Goal: Task Accomplishment & Management: Complete application form

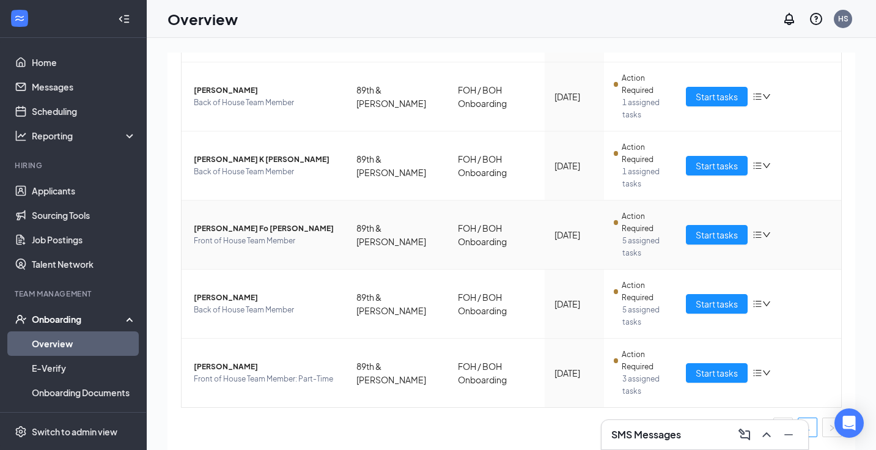
scroll to position [364, 0]
click at [696, 376] on span "Start tasks" at bounding box center [716, 372] width 42 height 13
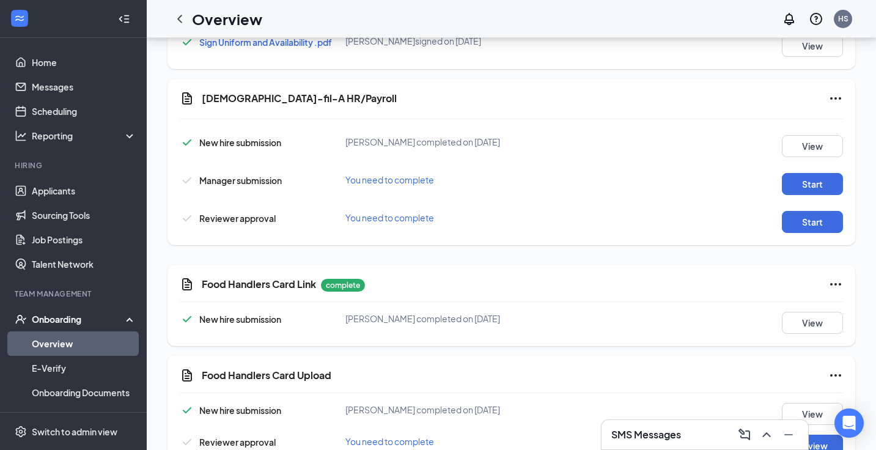
scroll to position [859, 0]
click at [821, 177] on button "Start" at bounding box center [812, 185] width 61 height 22
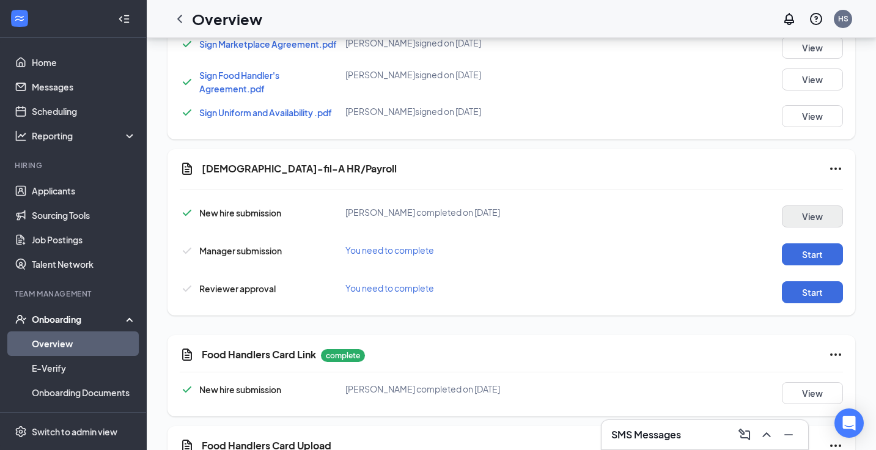
scroll to position [788, 0]
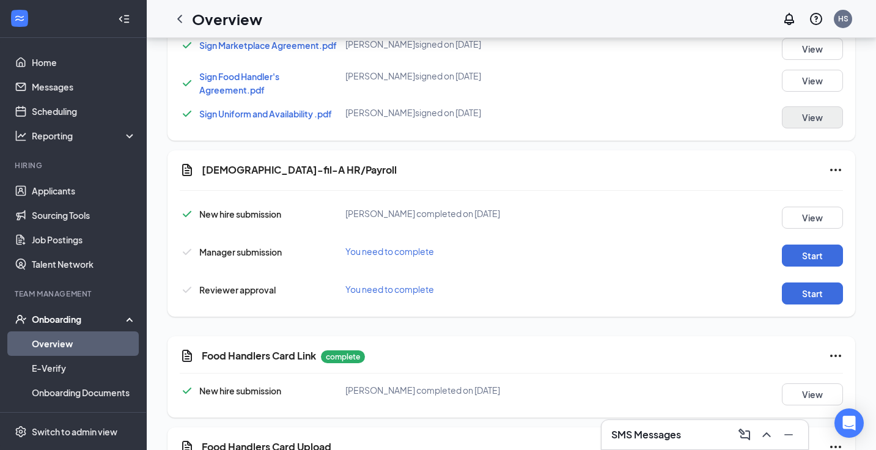
click at [816, 117] on button "View" at bounding box center [812, 117] width 61 height 22
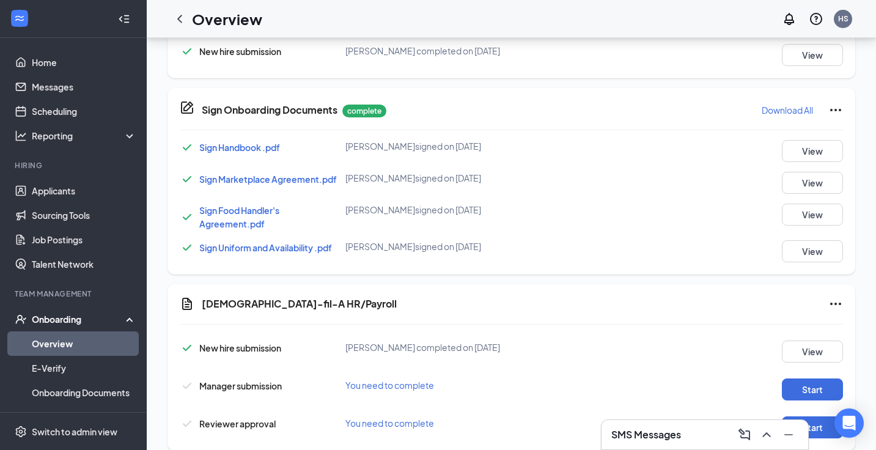
scroll to position [626, 0]
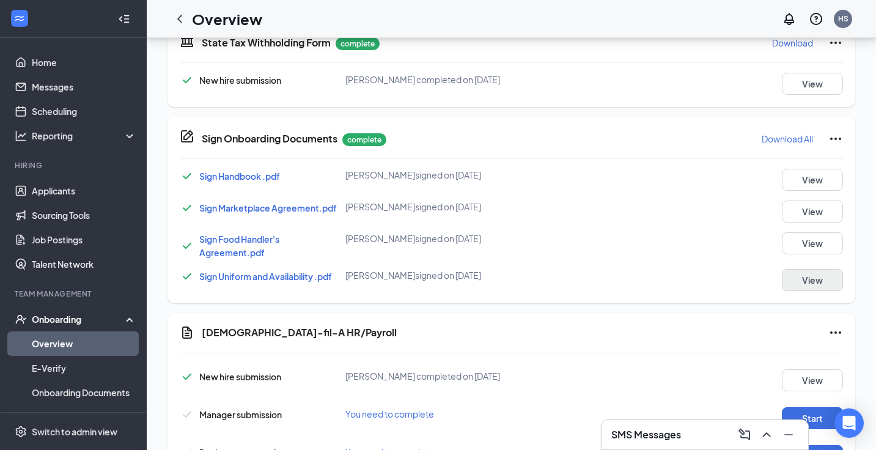
click at [821, 281] on button "View" at bounding box center [812, 280] width 61 height 22
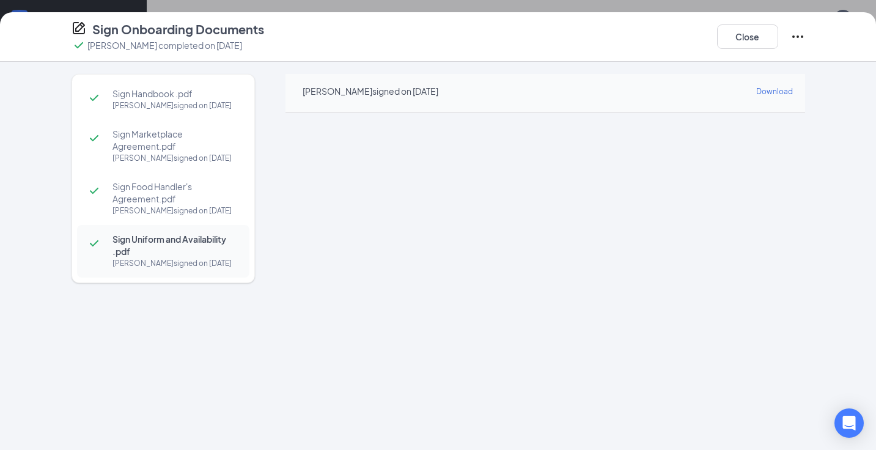
click at [749, 20] on div "Sign Onboarding Documents Zoey C Rote completed on Oct 14, 2025 Close" at bounding box center [438, 37] width 876 height 50
click at [746, 39] on button "Close" at bounding box center [747, 36] width 61 height 24
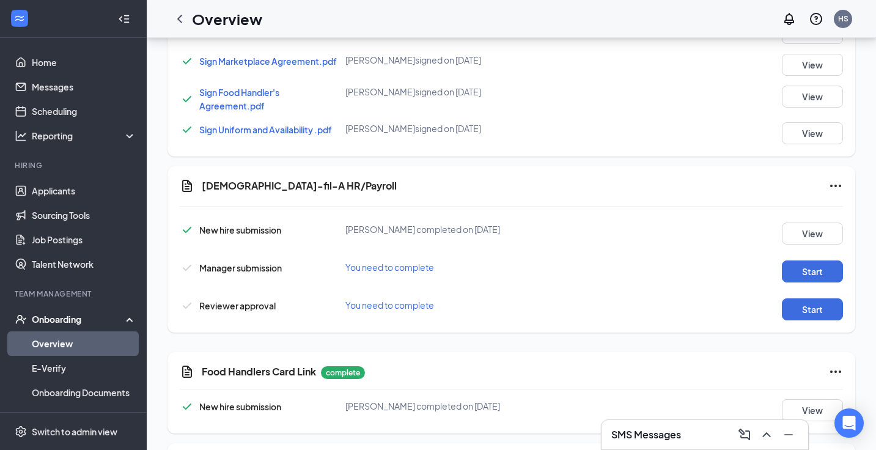
scroll to position [772, 0]
click at [824, 277] on button "Start" at bounding box center [812, 271] width 61 height 22
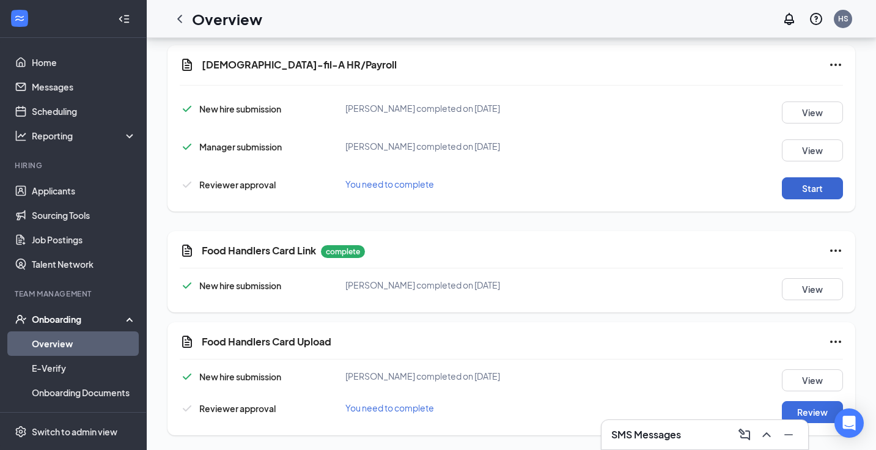
scroll to position [893, 0]
click at [804, 188] on button "Start" at bounding box center [812, 188] width 61 height 22
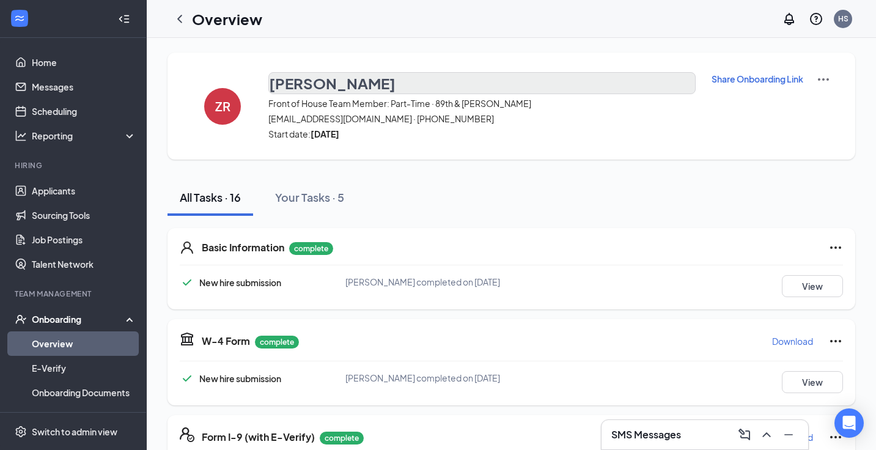
scroll to position [0, 0]
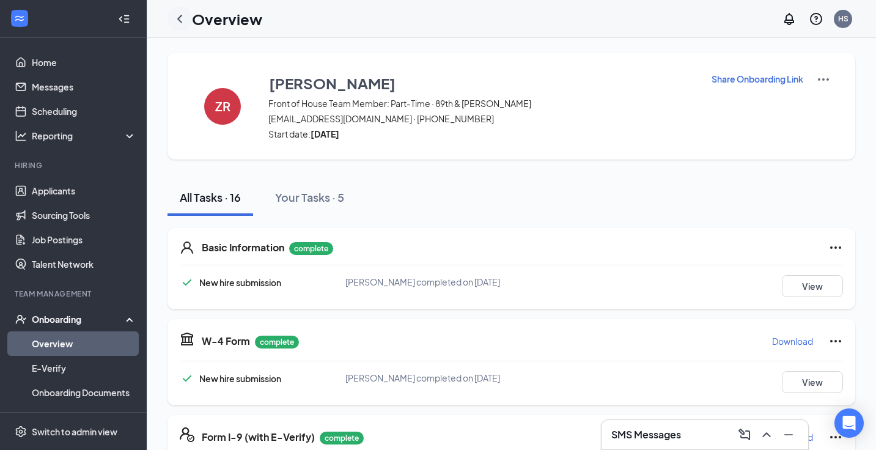
click at [178, 19] on icon "ChevronLeft" at bounding box center [179, 19] width 5 height 8
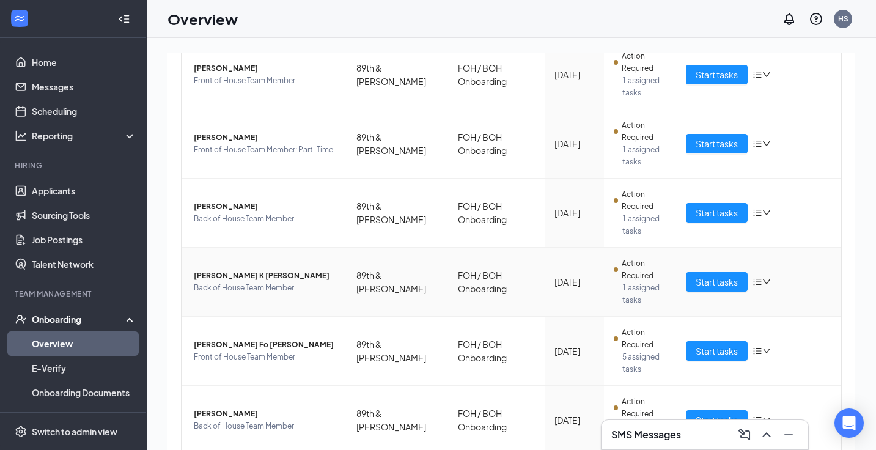
scroll to position [262, 0]
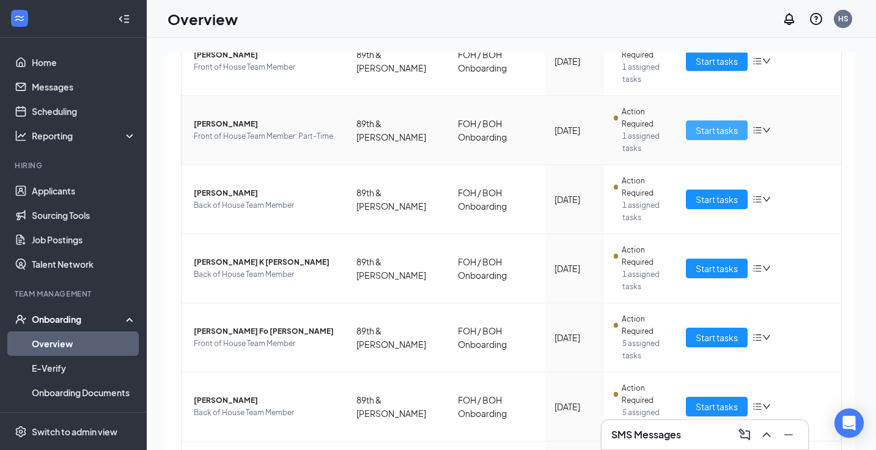
click at [710, 127] on span "Start tasks" at bounding box center [716, 129] width 42 height 13
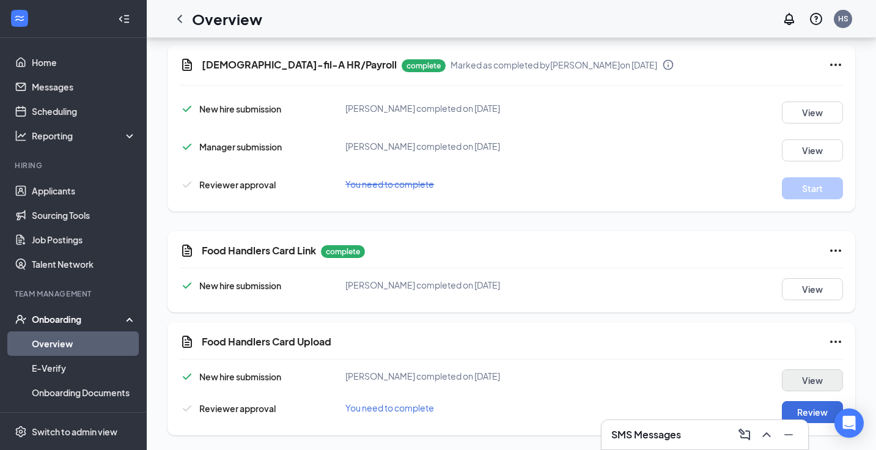
scroll to position [893, 0]
click at [819, 411] on button "Review" at bounding box center [812, 412] width 61 height 22
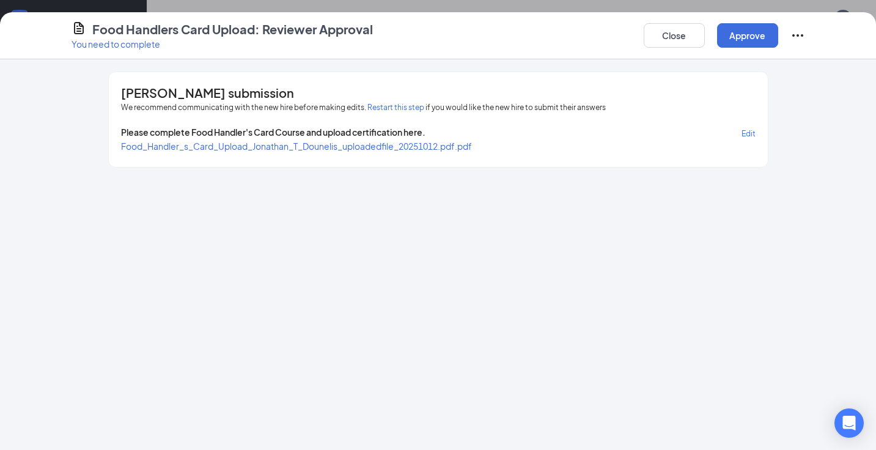
click at [335, 145] on span "Food_Handler_s_Card_Upload_Jonathan_T_Dounelis_uploadedfile_20251012.pdf.pdf" at bounding box center [296, 146] width 351 height 11
click at [744, 32] on button "Approve" at bounding box center [747, 35] width 61 height 24
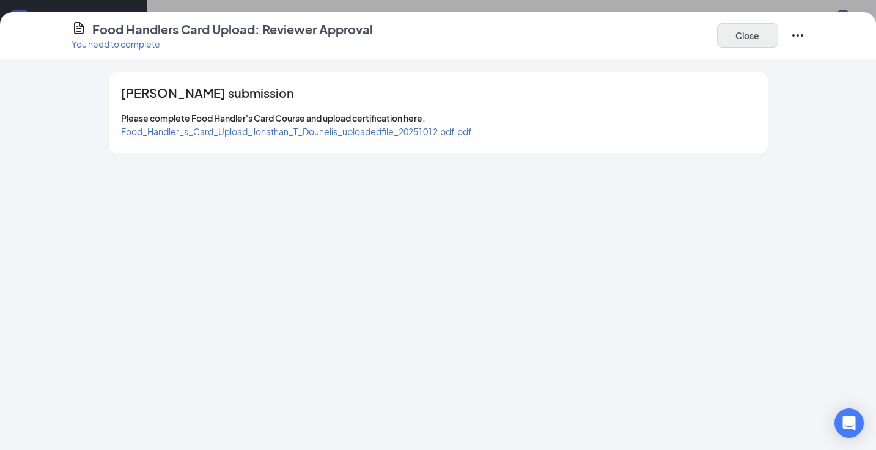
click at [739, 39] on button "Close" at bounding box center [747, 35] width 61 height 24
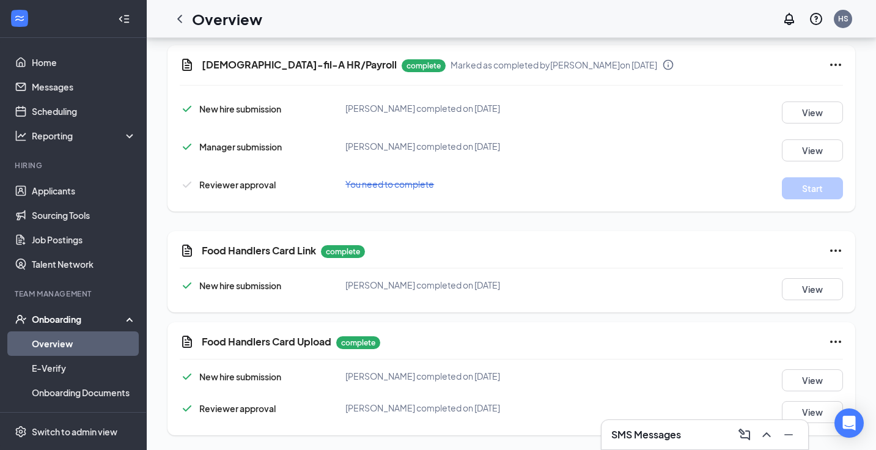
scroll to position [216, 0]
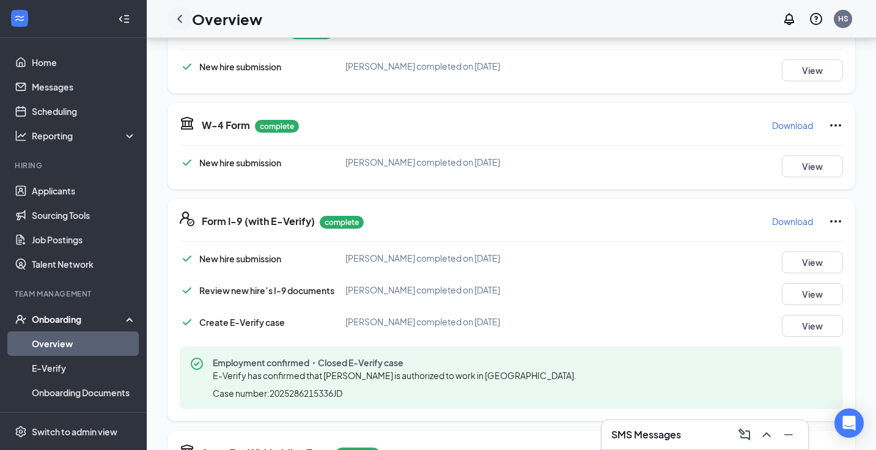
click at [183, 20] on icon "ChevronLeft" at bounding box center [179, 19] width 15 height 15
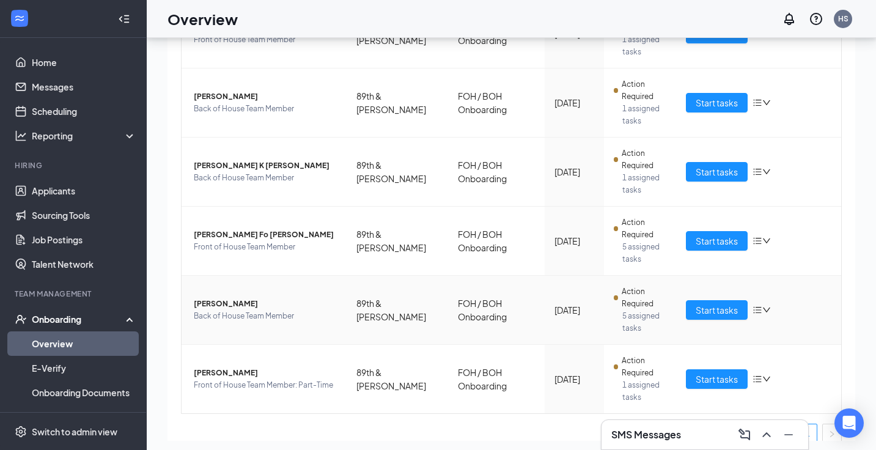
scroll to position [205, 0]
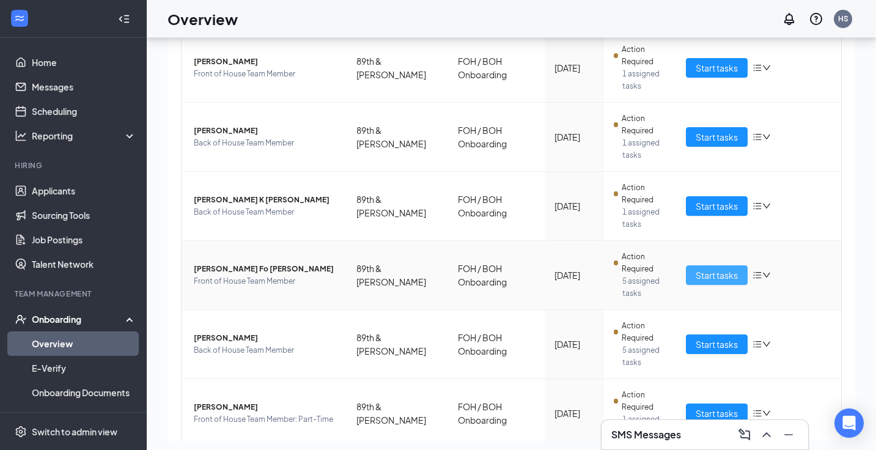
click at [708, 271] on span "Start tasks" at bounding box center [716, 274] width 42 height 13
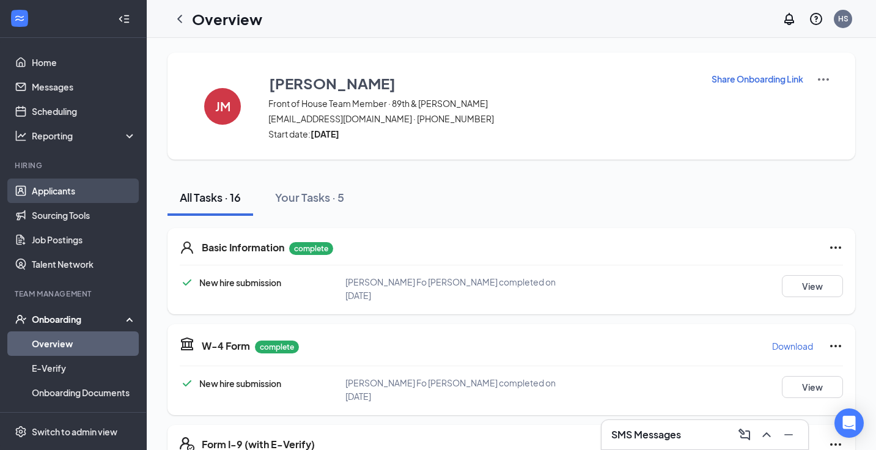
click at [48, 193] on link "Applicants" at bounding box center [84, 190] width 105 height 24
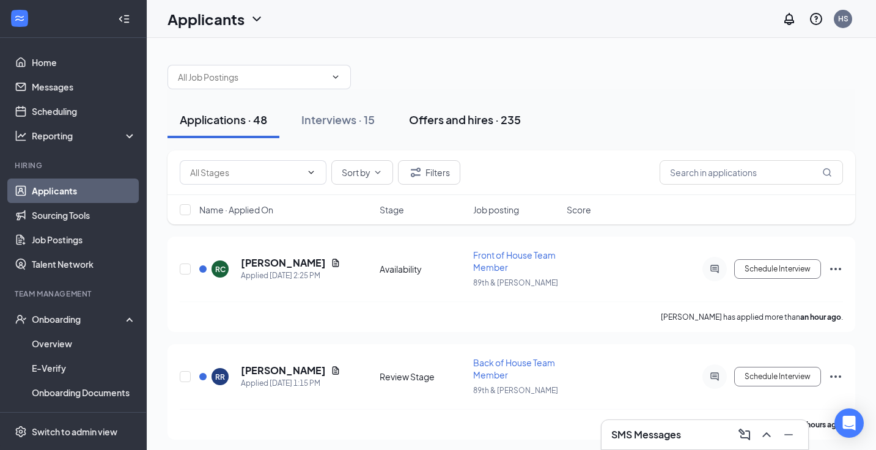
click at [449, 123] on div "Offers and hires · 235" at bounding box center [465, 119] width 112 height 15
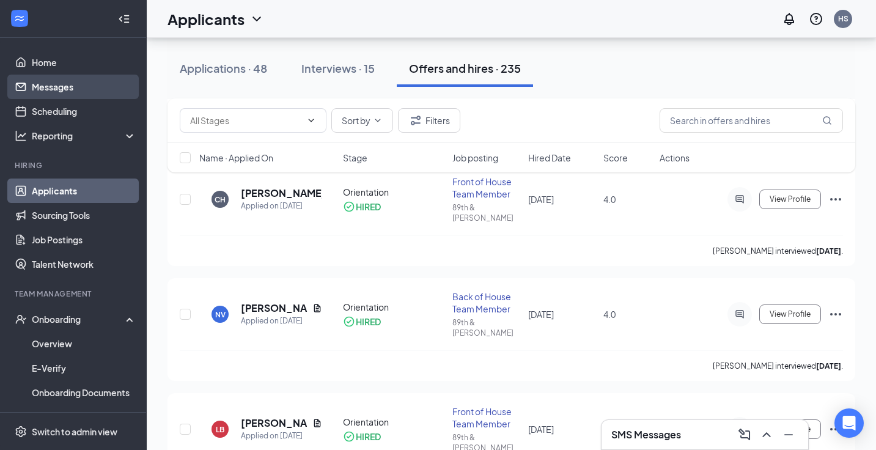
scroll to position [797, 0]
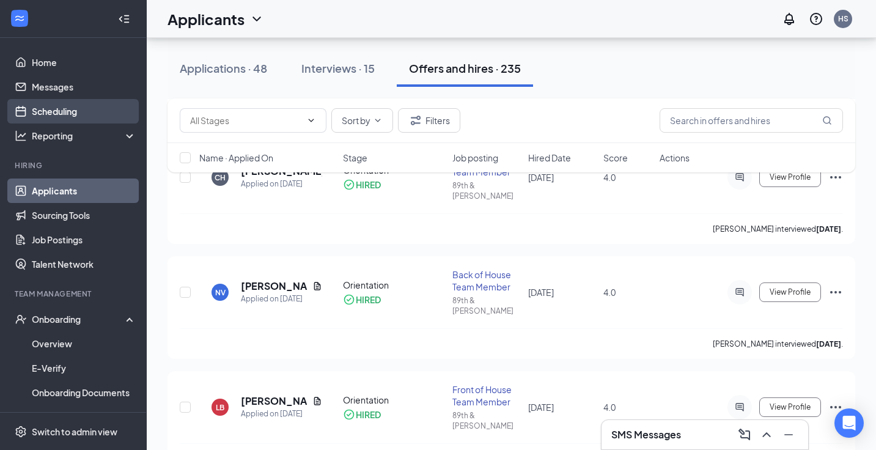
click at [45, 111] on link "Scheduling" at bounding box center [84, 111] width 105 height 24
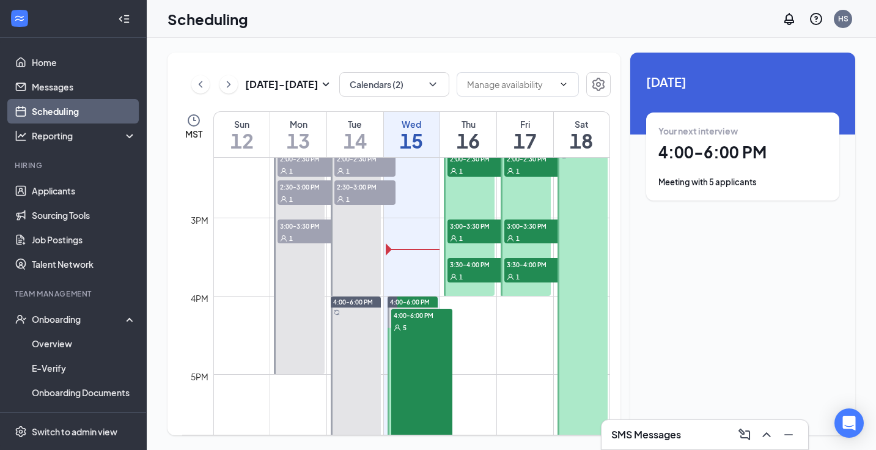
scroll to position [1114, 0]
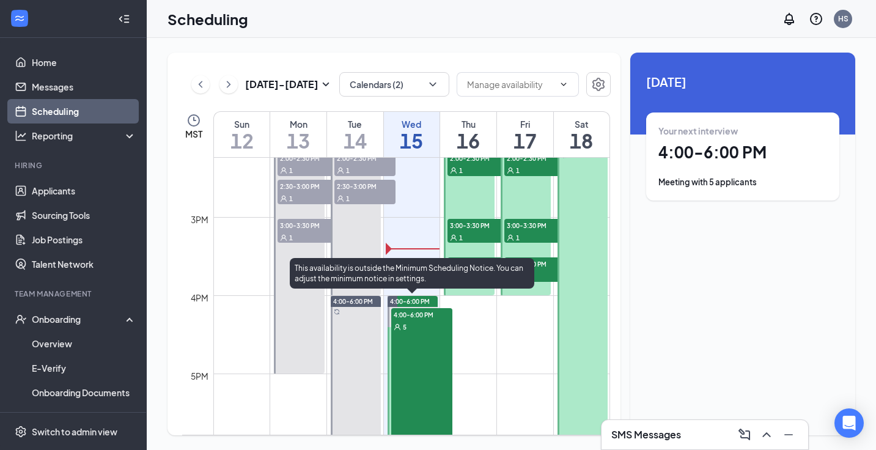
click at [417, 358] on div "4:00-6:00 PM 5" at bounding box center [421, 378] width 61 height 141
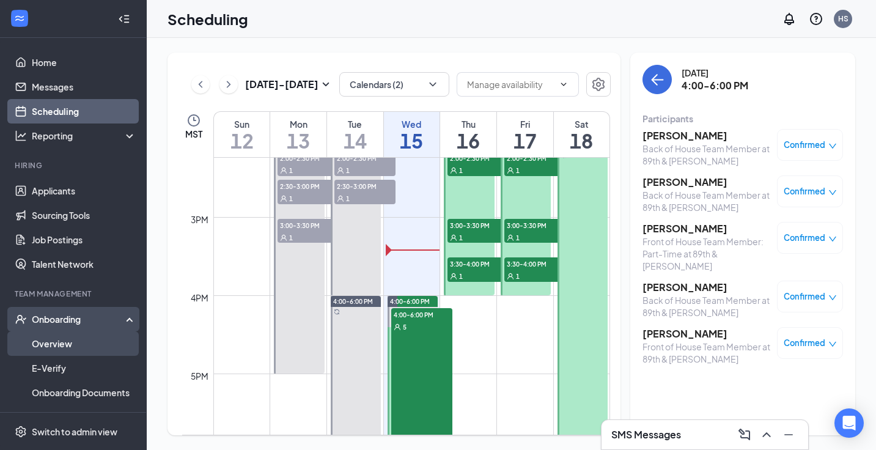
click at [71, 347] on link "Overview" at bounding box center [84, 343] width 105 height 24
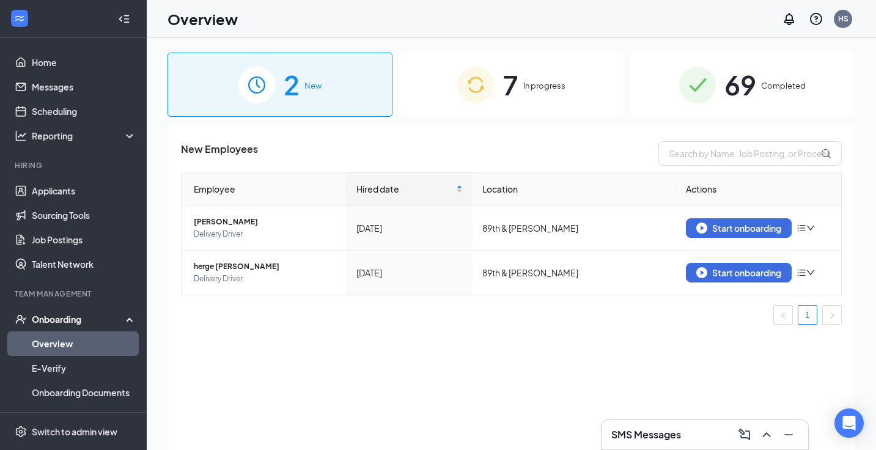
scroll to position [10, 0]
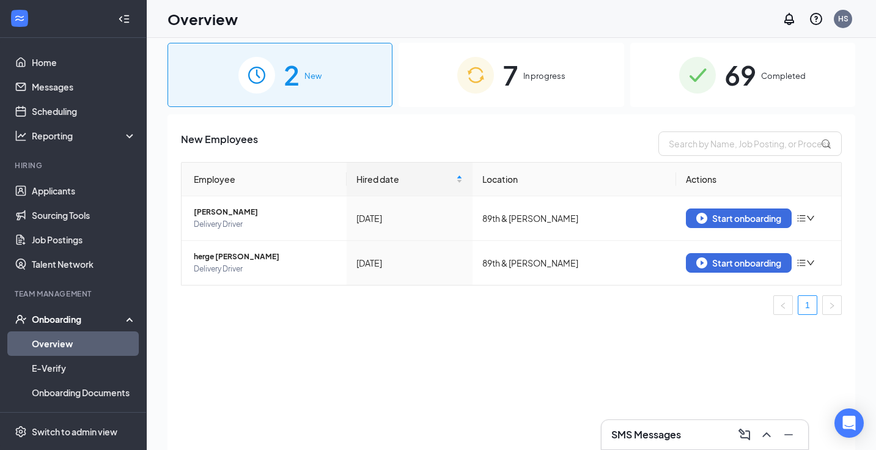
click at [510, 98] on div "7 In progress" at bounding box center [510, 75] width 225 height 64
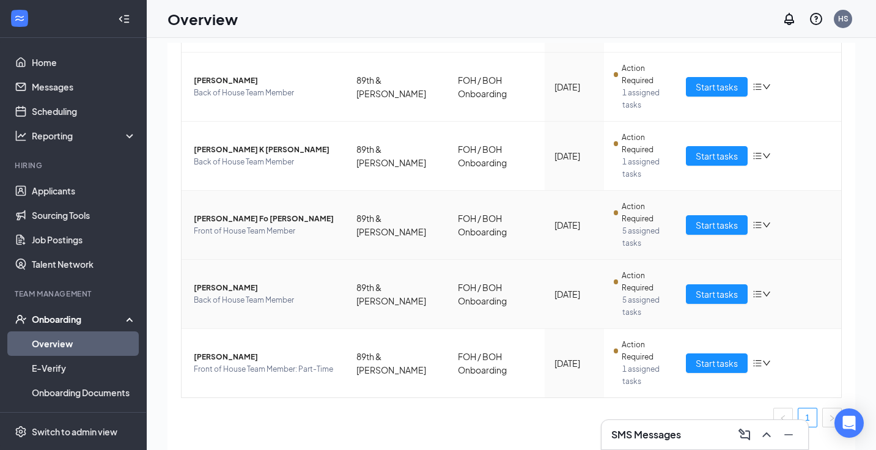
scroll to position [295, 0]
drag, startPoint x: 775, startPoint y: 4, endPoint x: 560, endPoint y: 12, distance: 215.3
click at [560, 12] on div "Overview HS" at bounding box center [511, 19] width 729 height 38
click at [719, 227] on span "Start tasks" at bounding box center [716, 224] width 42 height 13
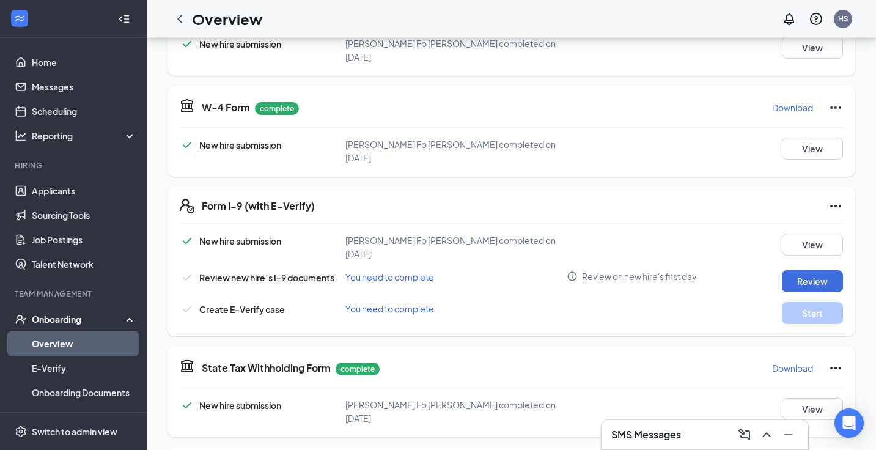
scroll to position [354, 0]
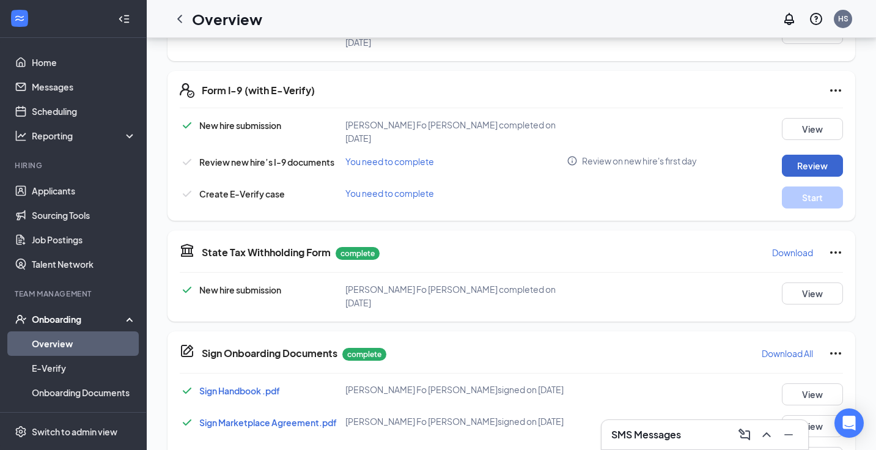
click at [813, 155] on button "Review" at bounding box center [812, 166] width 61 height 22
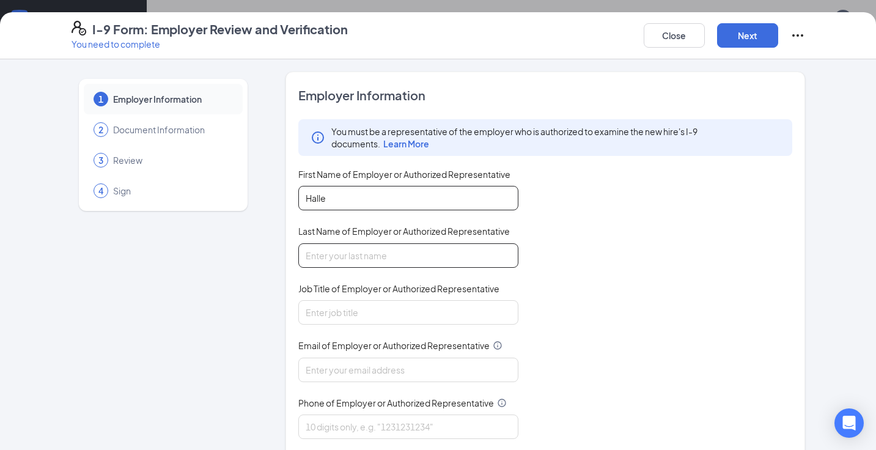
type input "Halle"
type input "Switzer"
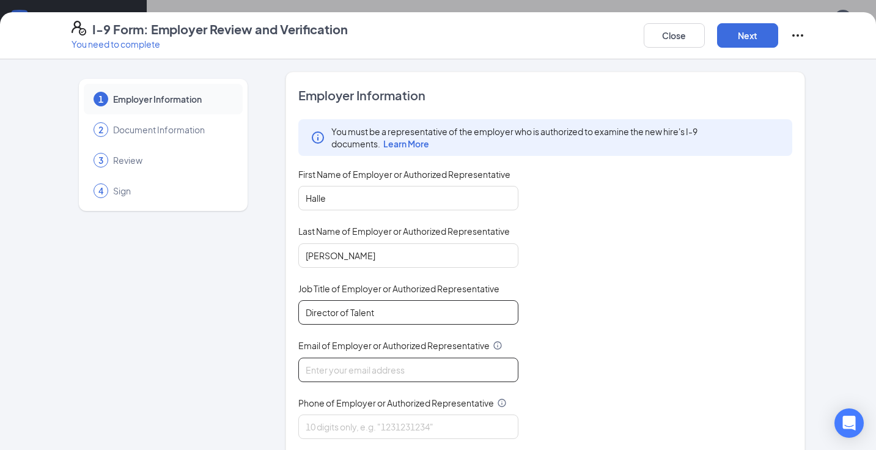
type input "Director of Talent"
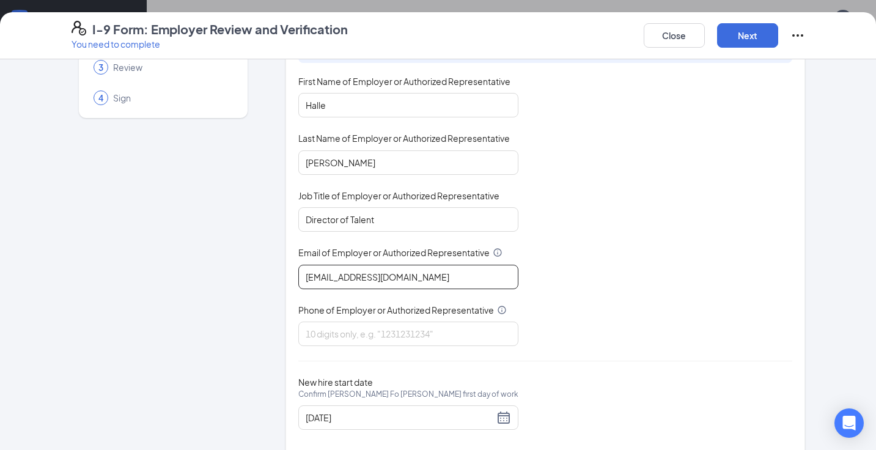
scroll to position [94, 0]
type input "talent@cfa89thandshea.com"
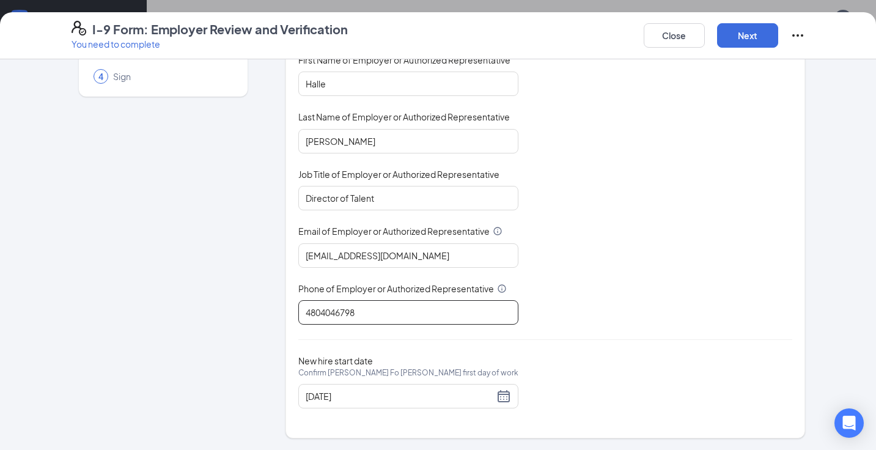
scroll to position [114, 0]
type input "4804046798"
click at [507, 398] on div "10/14/2025" at bounding box center [408, 396] width 205 height 15
click at [631, 320] on div "You must be a representative of the employer who is authorized to examine the n…" at bounding box center [545, 166] width 494 height 320
click at [730, 42] on button "Next" at bounding box center [747, 35] width 61 height 24
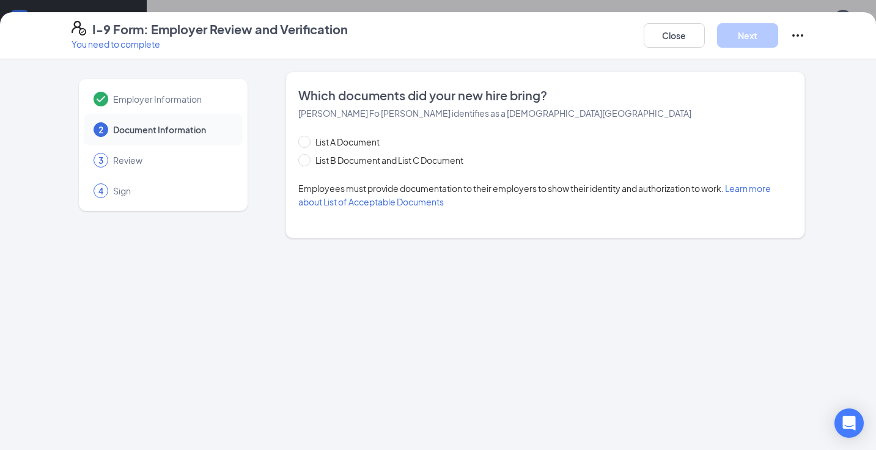
scroll to position [0, 0]
click at [358, 139] on span "List A Document" at bounding box center [347, 141] width 74 height 13
click at [307, 139] on input "List A Document" at bounding box center [302, 140] width 9 height 9
radio input "true"
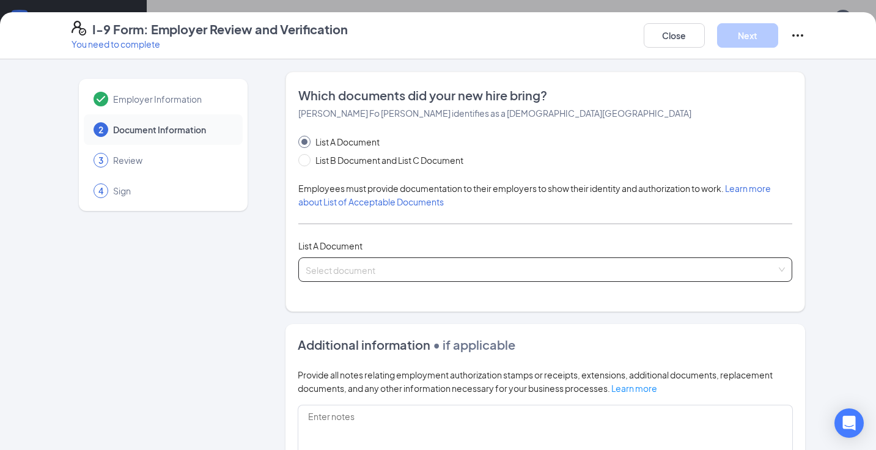
click at [345, 264] on input "search" at bounding box center [541, 267] width 471 height 18
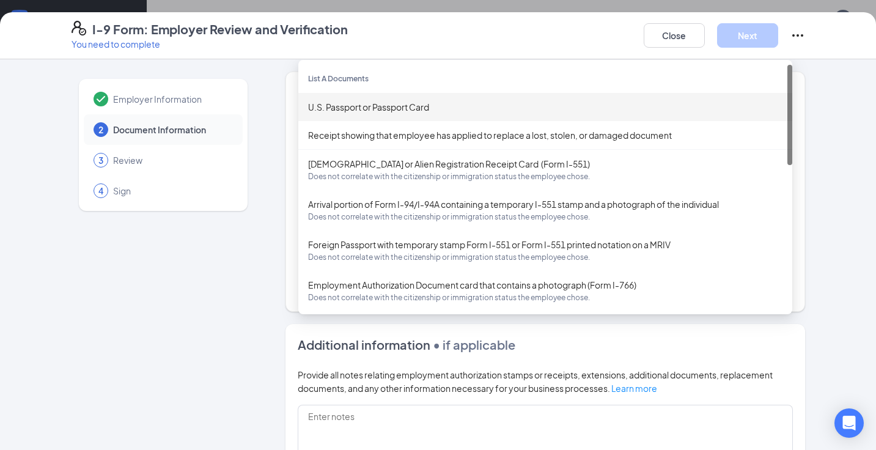
click at [406, 103] on div "U.S. Passport or Passport Card" at bounding box center [545, 106] width 474 height 13
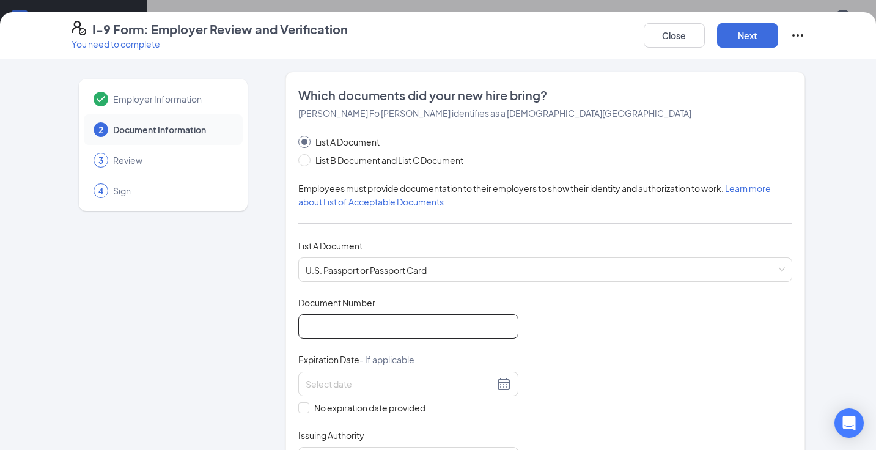
click at [369, 326] on input "Document Number" at bounding box center [408, 326] width 220 height 24
type input "598196289"
click at [439, 381] on input at bounding box center [400, 383] width 188 height 13
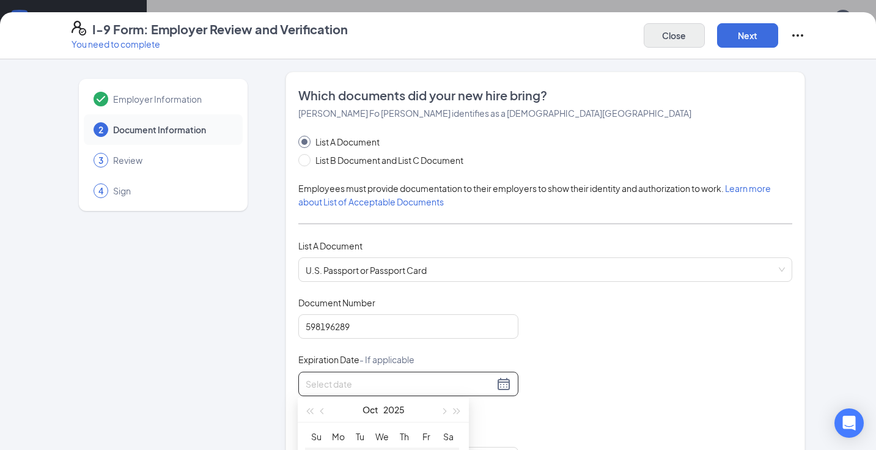
click at [681, 31] on button "Close" at bounding box center [674, 35] width 61 height 24
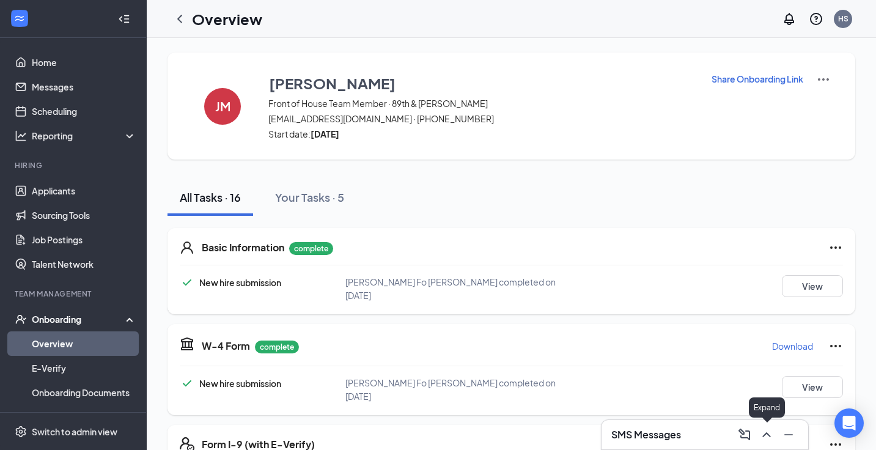
click at [765, 436] on icon "ChevronUp" at bounding box center [766, 434] width 15 height 15
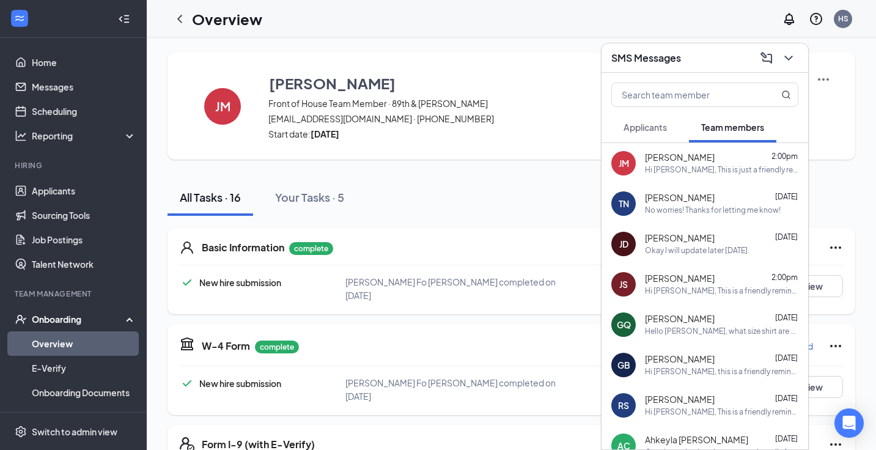
click at [725, 173] on div "Hi ‌‌‌‌‌‌‌‌Justine‌‌‌‌, This is just a friendly reminder about orientation for …" at bounding box center [721, 170] width 153 height 10
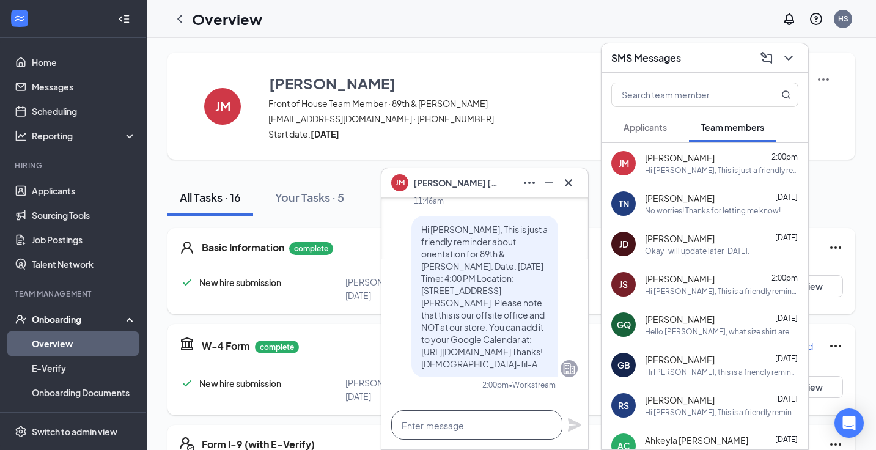
click at [428, 435] on textarea at bounding box center [476, 424] width 171 height 29
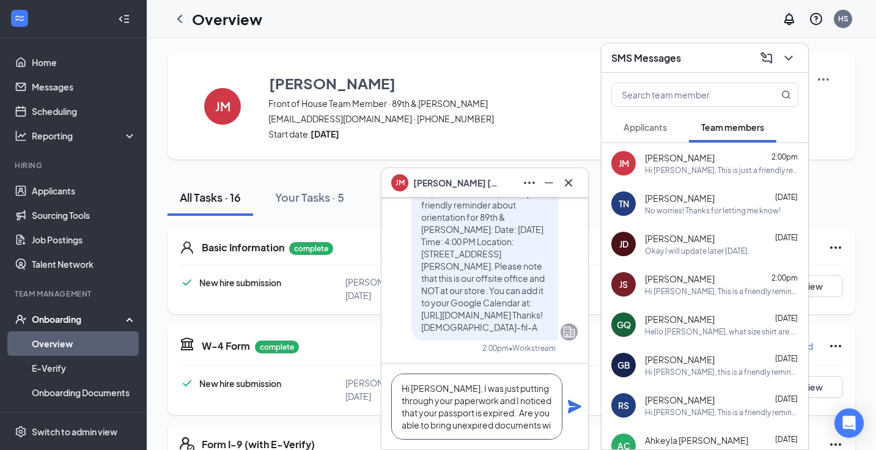
scroll to position [13, 0]
type textarea "Hi Justine, I was just putting through your paperwork and I noticed that your p…"
click at [576, 405] on icon "Plane" at bounding box center [574, 406] width 13 height 13
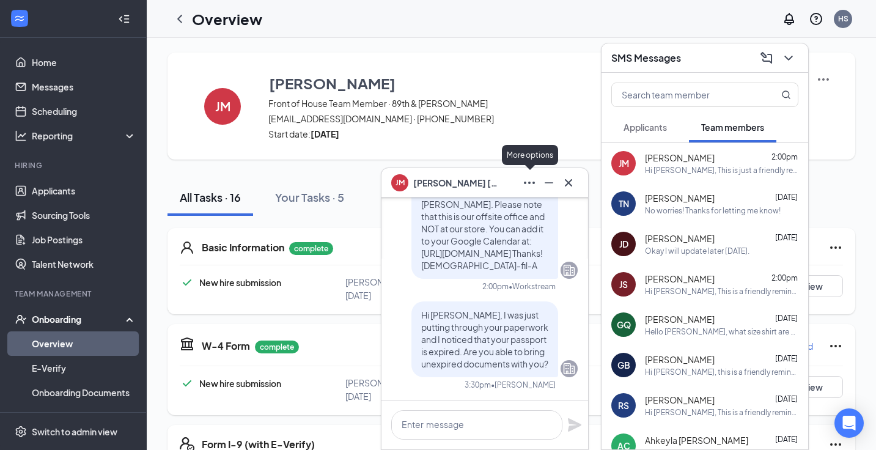
scroll to position [0, 0]
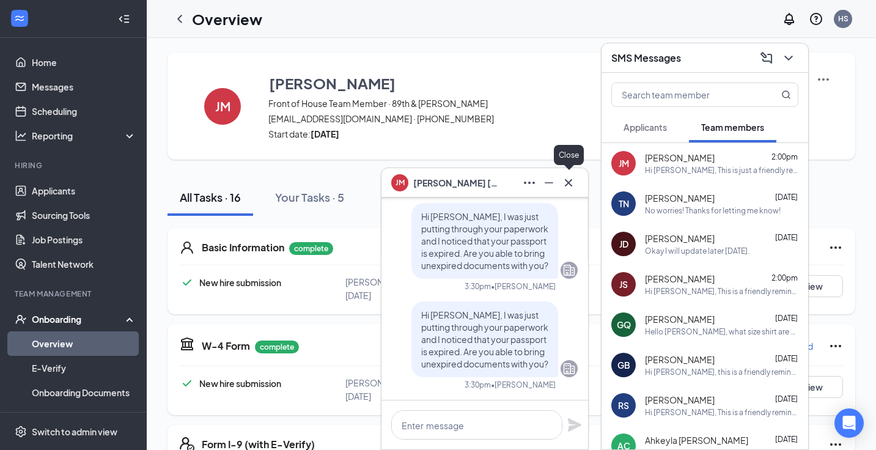
click at [570, 178] on icon "Cross" at bounding box center [568, 182] width 15 height 15
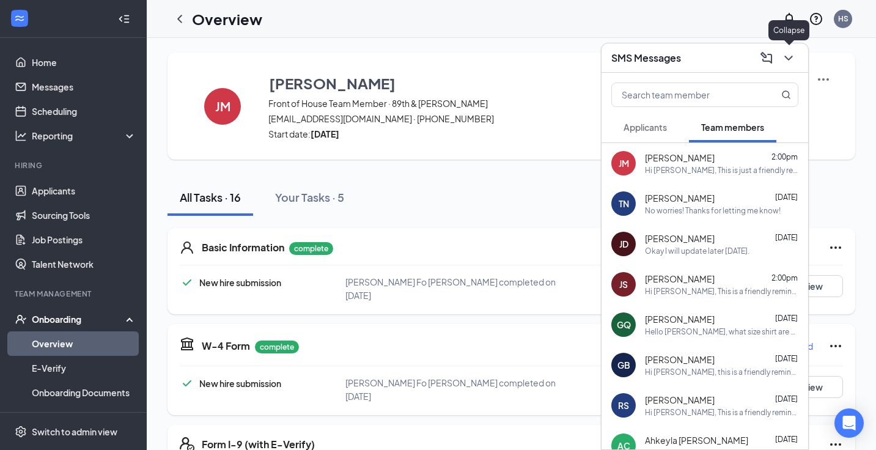
click at [787, 61] on icon "ChevronDown" at bounding box center [788, 58] width 15 height 15
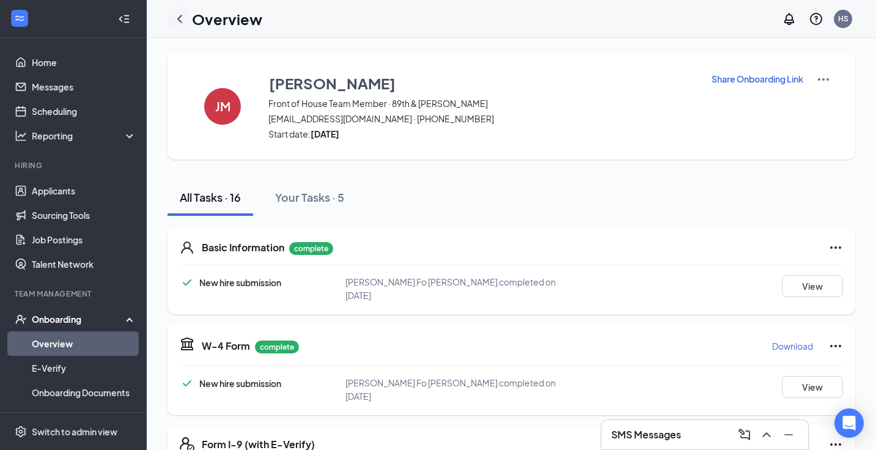
click at [180, 14] on icon "ChevronLeft" at bounding box center [179, 19] width 15 height 15
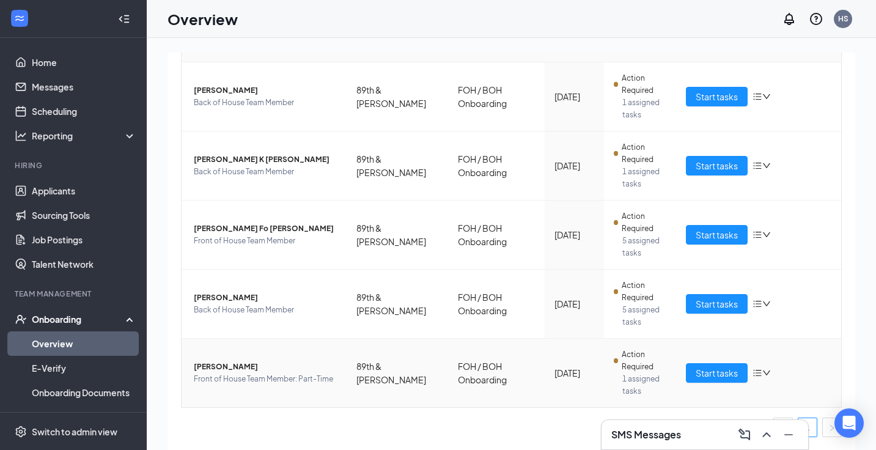
scroll to position [295, 0]
click at [714, 304] on span "Start tasks" at bounding box center [716, 303] width 42 height 13
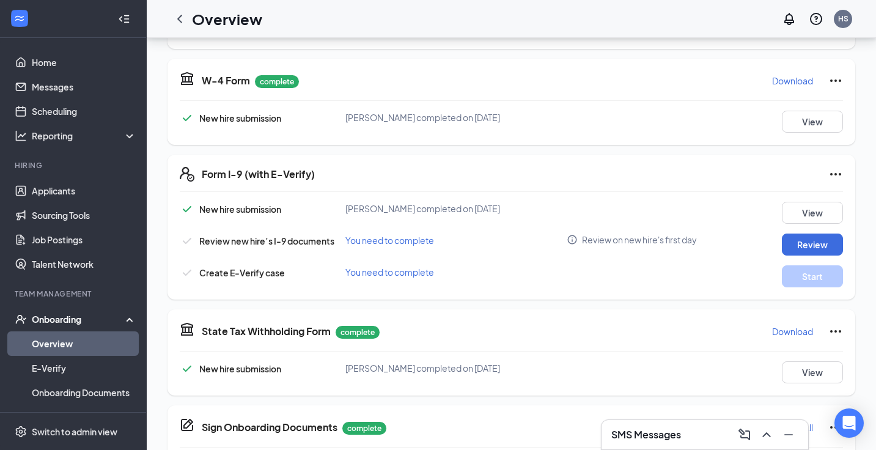
scroll to position [263, 0]
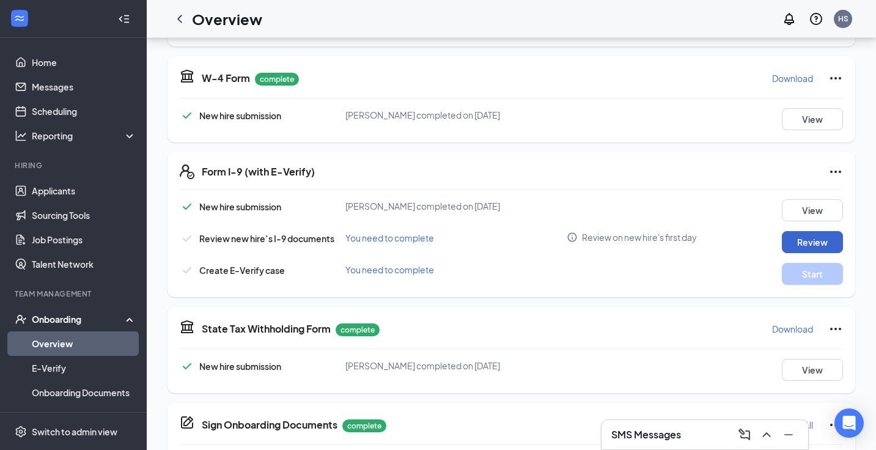
click at [809, 238] on button "Review" at bounding box center [812, 242] width 61 height 22
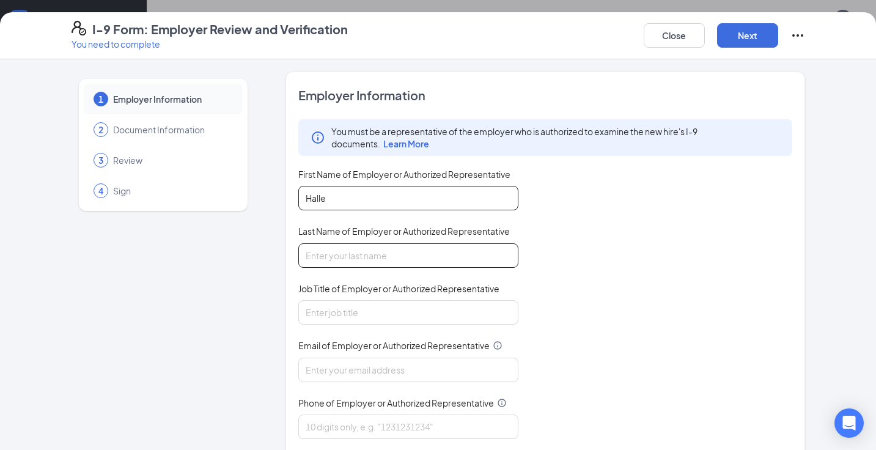
type input "Halle"
type input "Switzer"
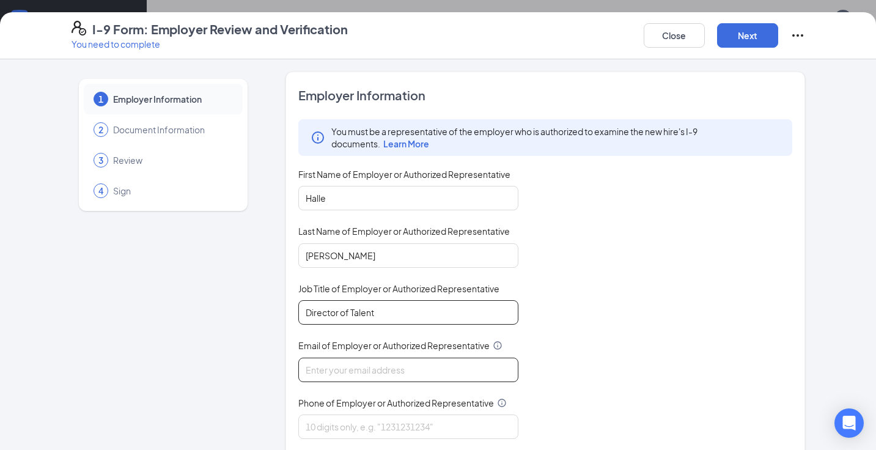
type input "Director of Talent"
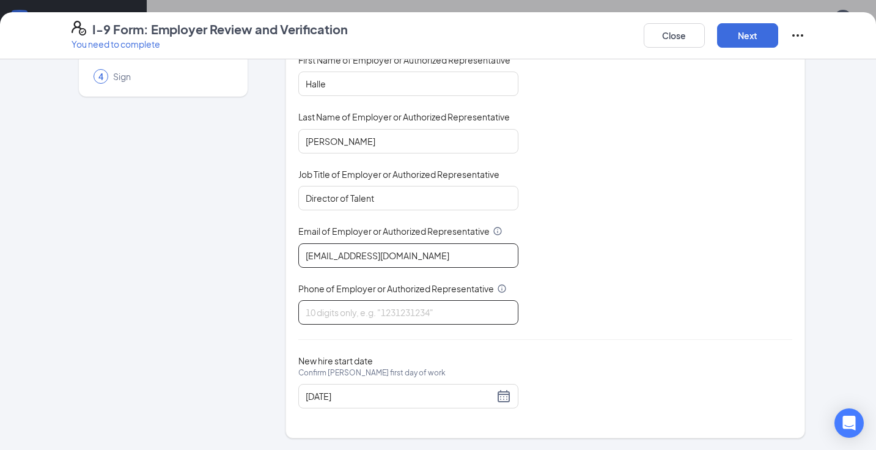
scroll to position [114, 0]
type input "talent@cfa89thandshea.com"
type input "4804046798"
click at [752, 34] on button "Next" at bounding box center [747, 35] width 61 height 24
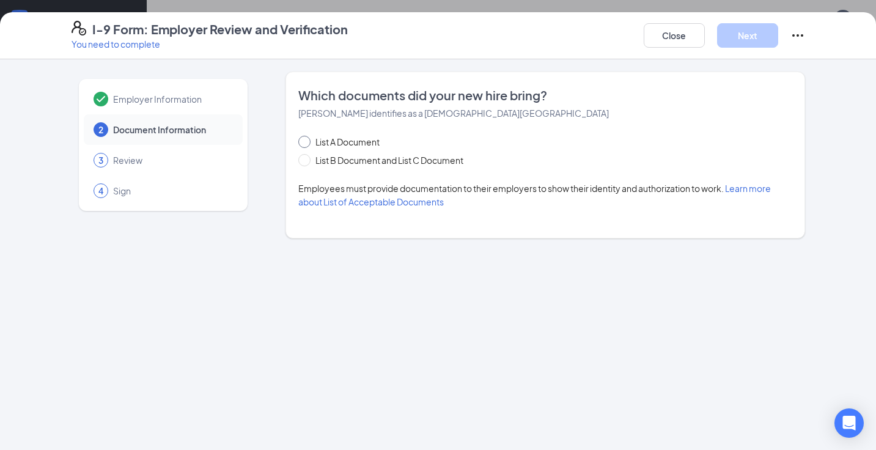
click at [371, 141] on span "List A Document" at bounding box center [347, 141] width 74 height 13
click at [307, 141] on input "List A Document" at bounding box center [302, 140] width 9 height 9
radio input "true"
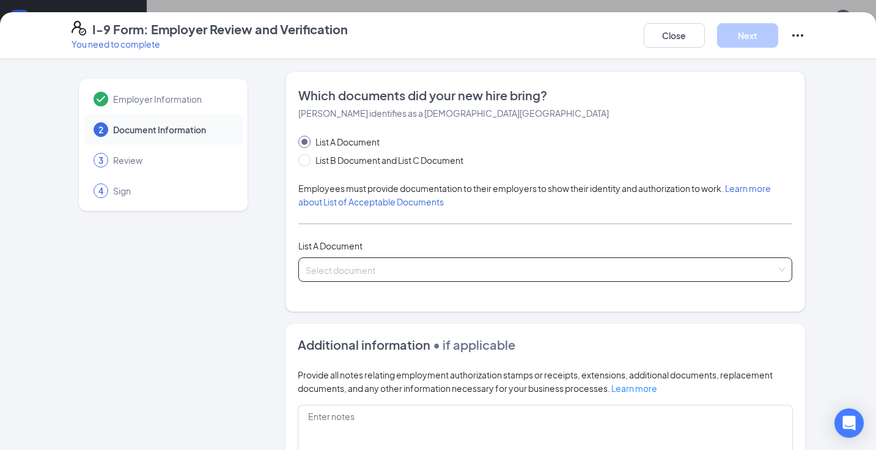
click at [335, 265] on input "search" at bounding box center [541, 267] width 471 height 18
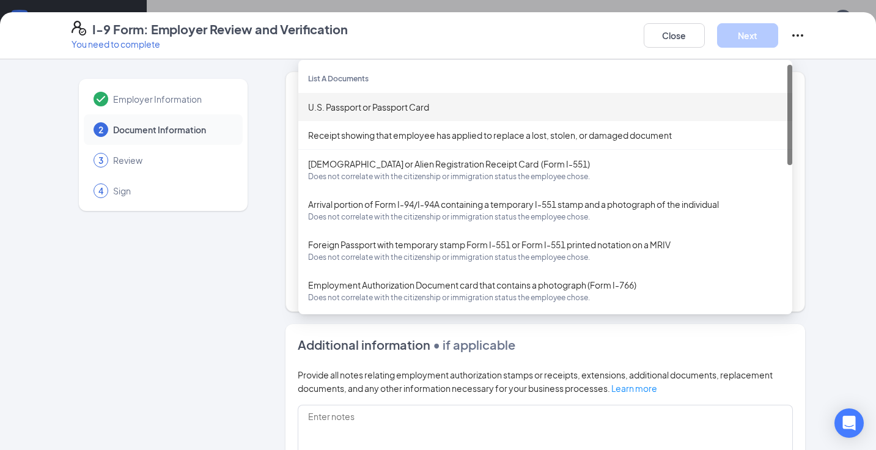
click at [364, 105] on div "U.S. Passport or Passport Card" at bounding box center [545, 106] width 474 height 13
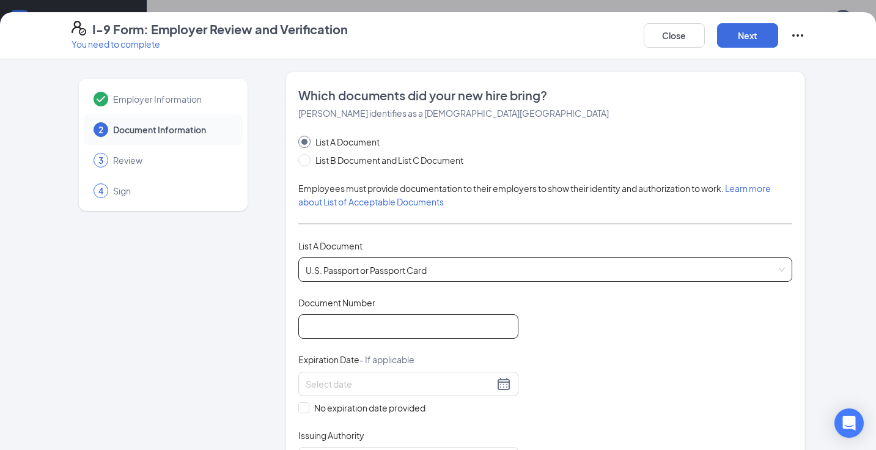
click at [335, 334] on input "Document Number" at bounding box center [408, 326] width 220 height 24
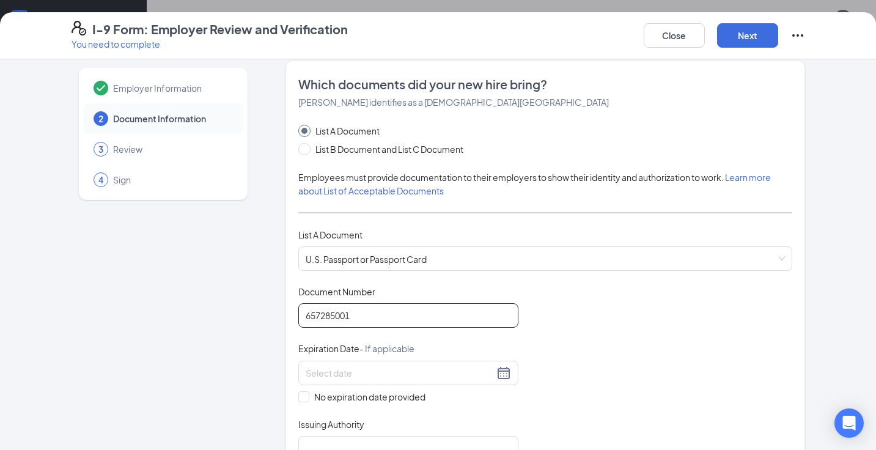
scroll to position [13, 0]
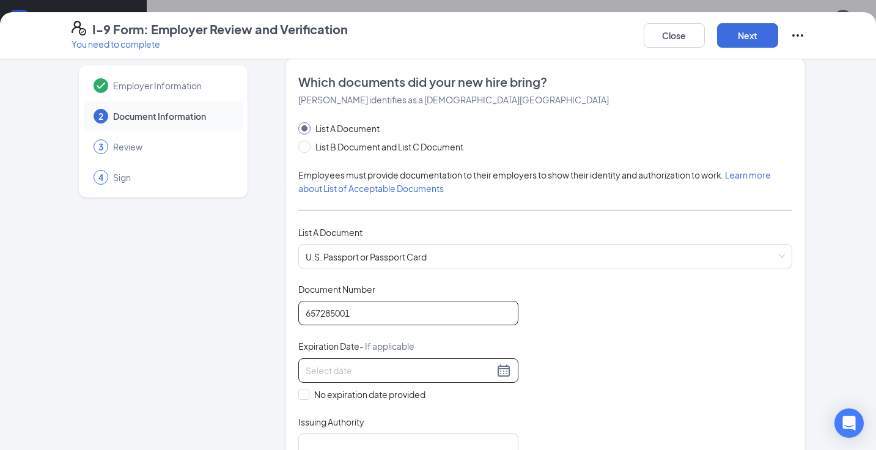
type input "657285001"
click at [345, 372] on input at bounding box center [400, 370] width 188 height 13
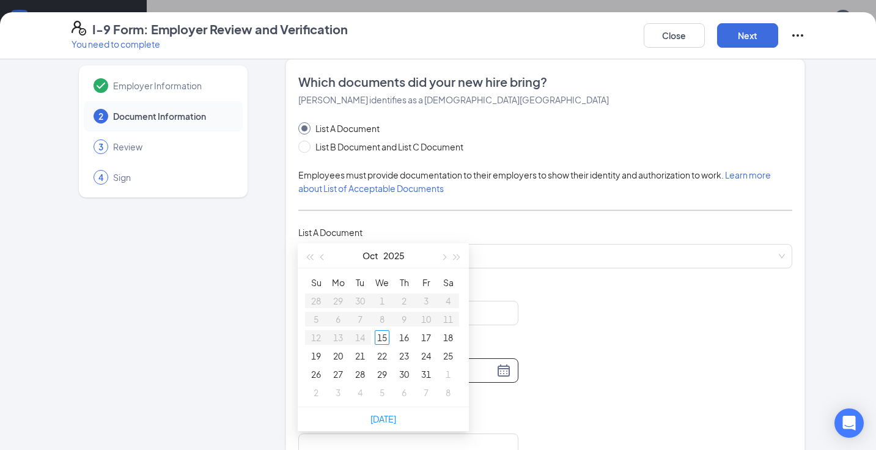
scroll to position [426, 0]
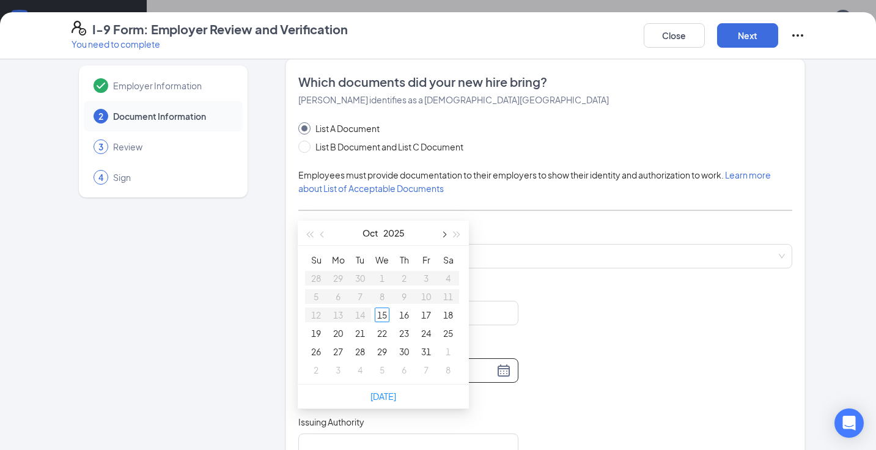
click at [445, 235] on span "button" at bounding box center [443, 235] width 6 height 6
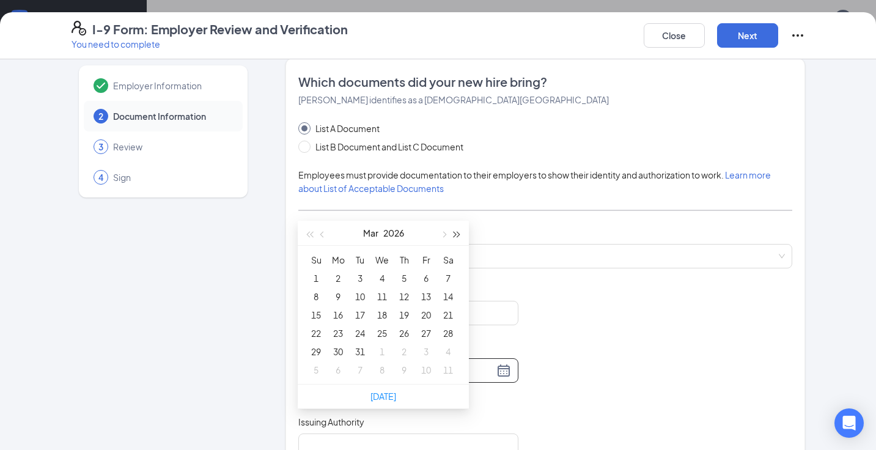
click at [456, 231] on button "button" at bounding box center [456, 233] width 13 height 24
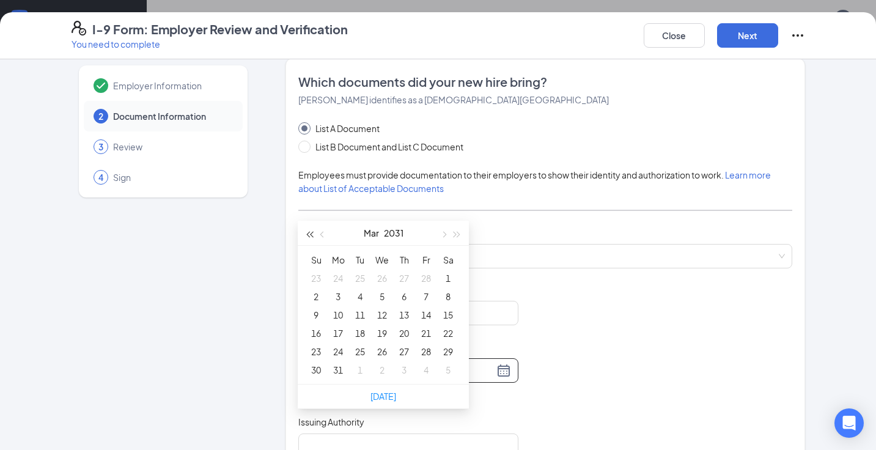
click at [310, 234] on span "button" at bounding box center [309, 235] width 6 height 6
type input "03/16/2030"
type input "04/02/2030"
type input "03/28/2030"
type input "03/30/2030"
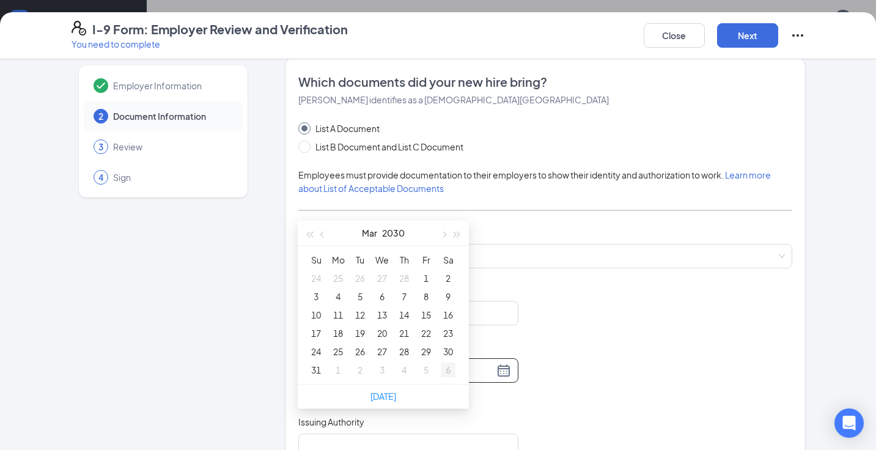
type input "04/06/2030"
type input "04/05/2030"
type input "04/04/2030"
type input "04/03/2030"
type input "03/27/2030"
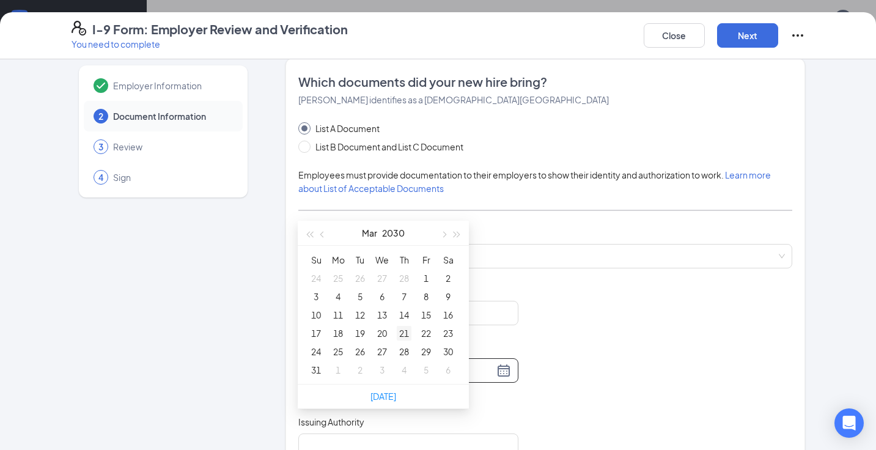
type input "03/20/2030"
type input "03/21/2030"
type input "03/22/2030"
type input "03/23/2030"
type input "03/22/2030"
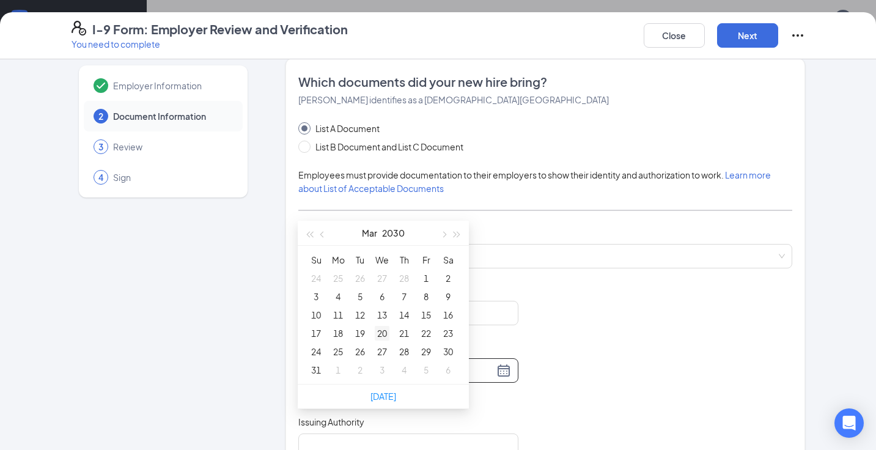
type input "03/21/2030"
type input "03/20/2030"
type input "03/19/2030"
type input "03/20/2030"
type input "03/22/2030"
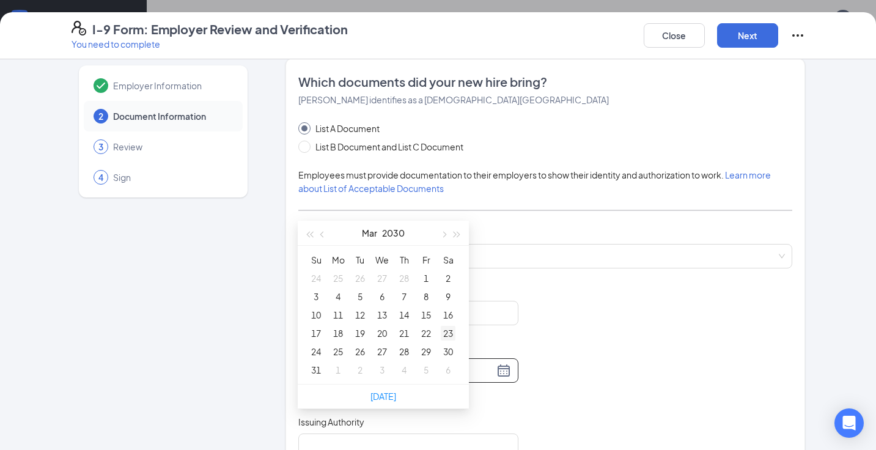
type input "03/23/2030"
type input "03/22/2030"
type input "03/28/2030"
type input "03/27/2030"
type input "03/28/2030"
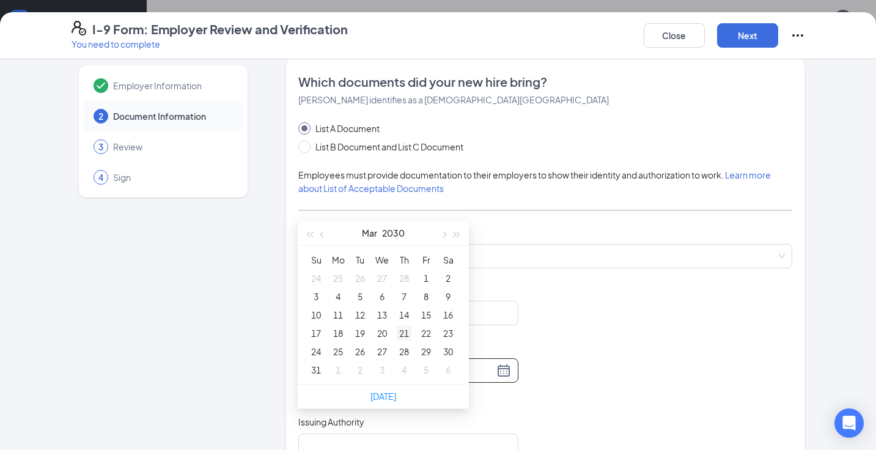
type input "03/21/2030"
type input "03/22/2030"
type input "03/29/2030"
type input "03/28/2030"
type input "03/27/2030"
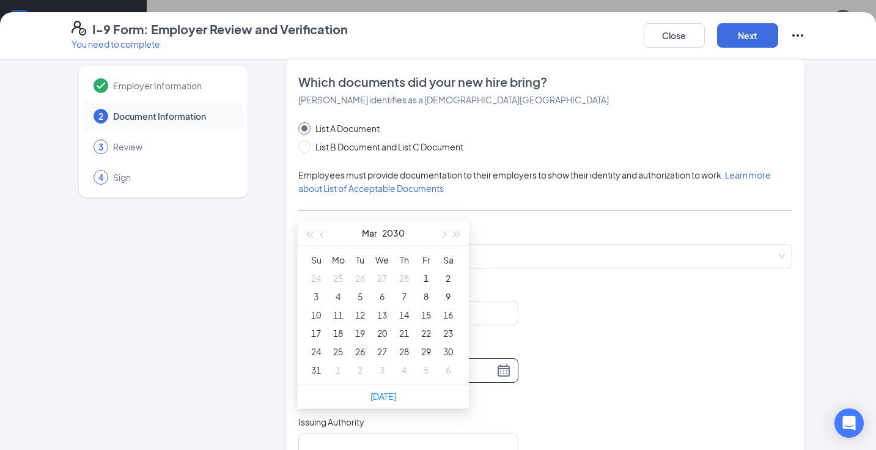
type input "03/26/2030"
type input "03/25/2030"
type input "03/24/2030"
type input "03/25/2030"
click at [339, 350] on div "25" at bounding box center [338, 351] width 15 height 15
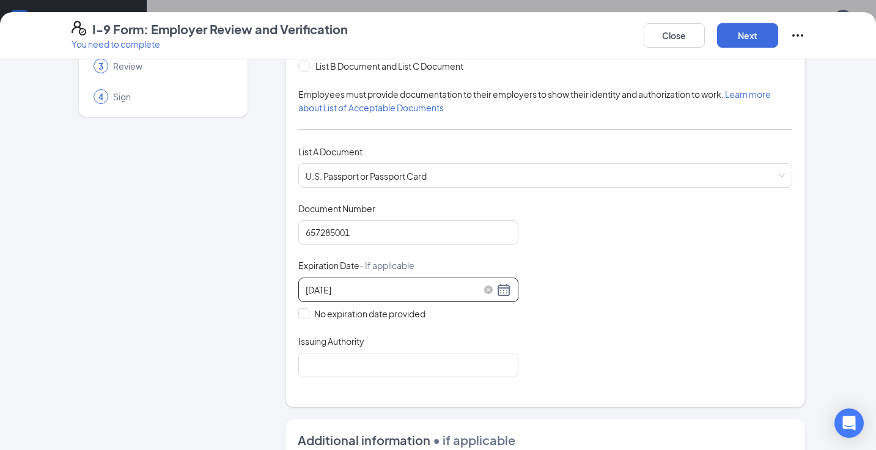
scroll to position [150, 0]
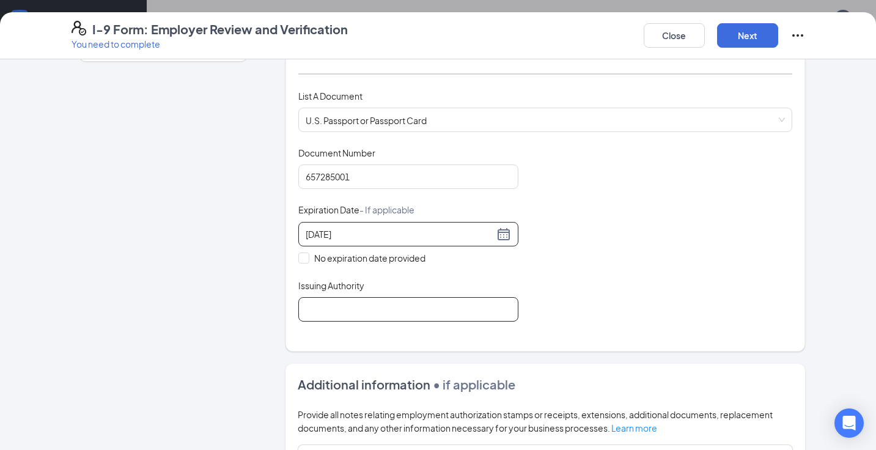
click at [347, 314] on input "Issuing Authority" at bounding box center [408, 309] width 220 height 24
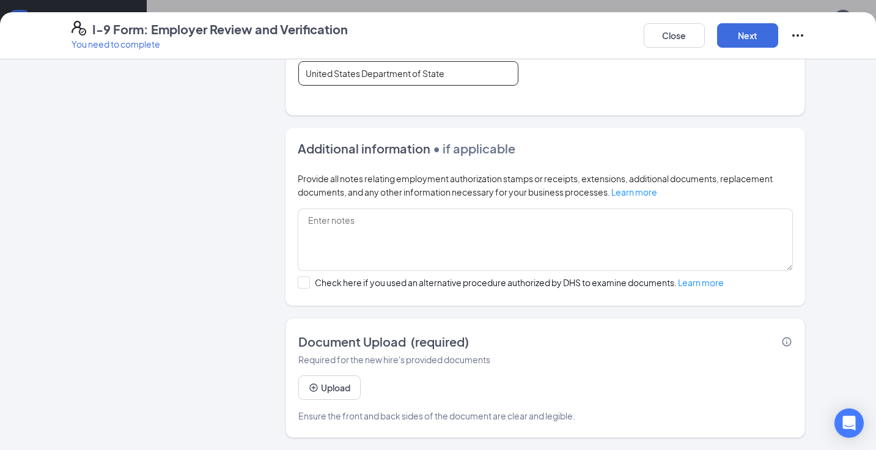
scroll to position [384, 0]
type input "United States Department of State"
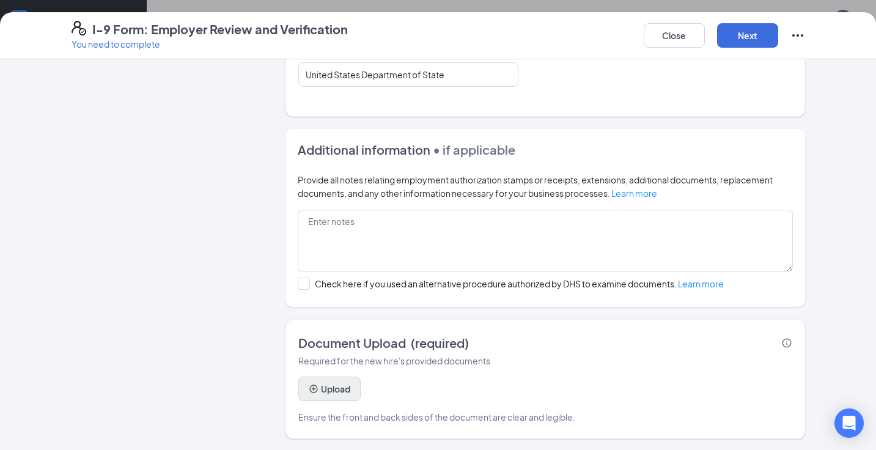
click at [325, 392] on button "Upload" at bounding box center [329, 388] width 62 height 24
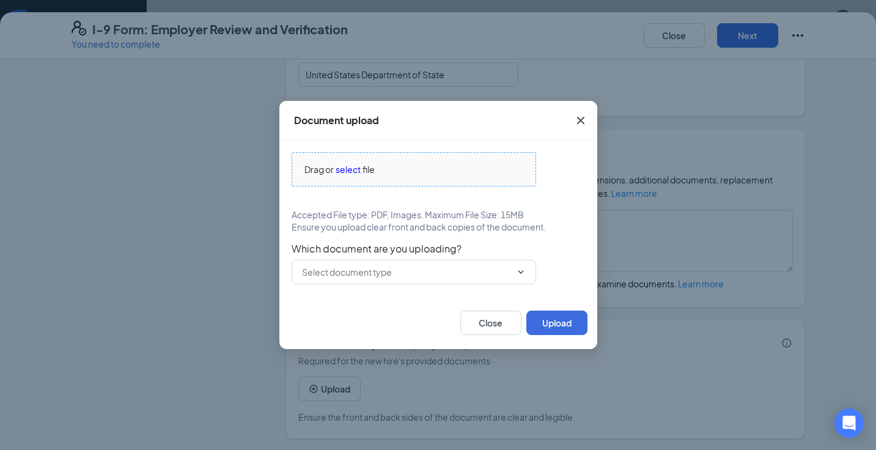
click at [339, 166] on span "select" at bounding box center [348, 169] width 25 height 13
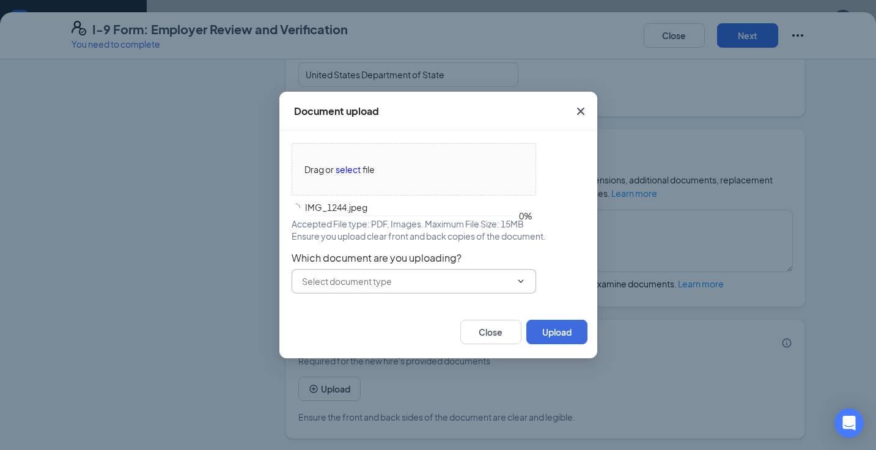
click at [436, 277] on input "text" at bounding box center [406, 280] width 209 height 13
click at [393, 310] on div "U.S. Passport or Passport Card" at bounding box center [372, 304] width 121 height 13
type input "U.S. Passport or Passport Card"
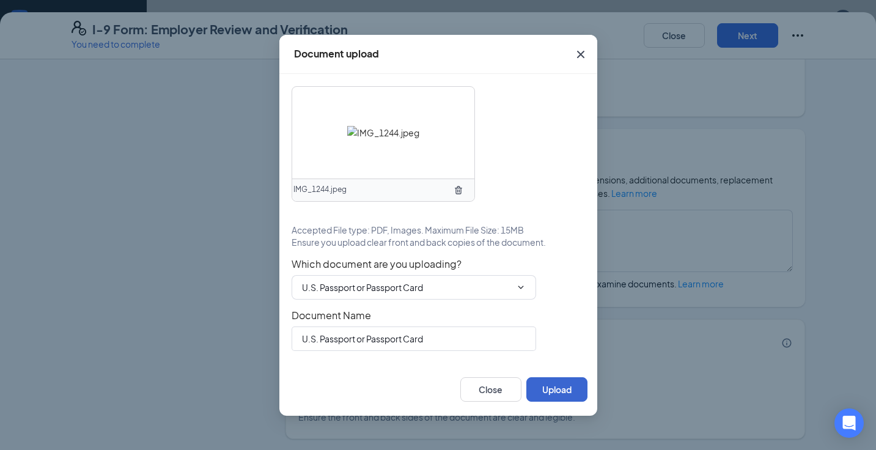
click at [554, 392] on button "Upload" at bounding box center [556, 389] width 61 height 24
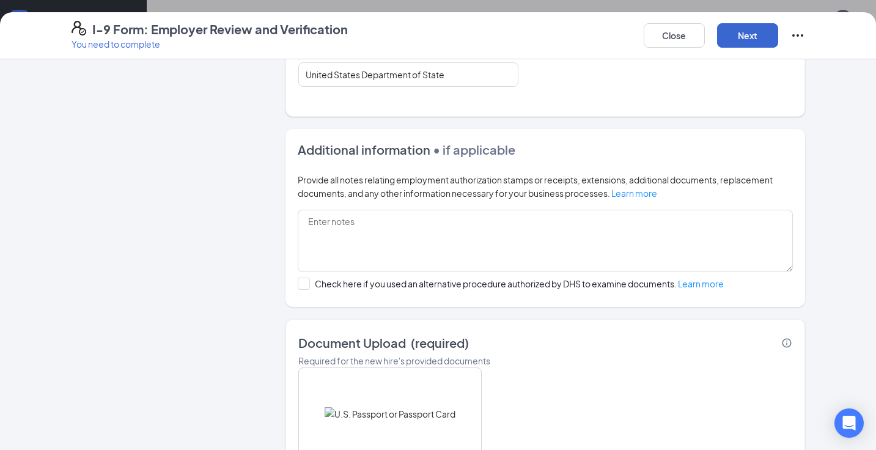
click at [738, 36] on button "Next" at bounding box center [747, 35] width 61 height 24
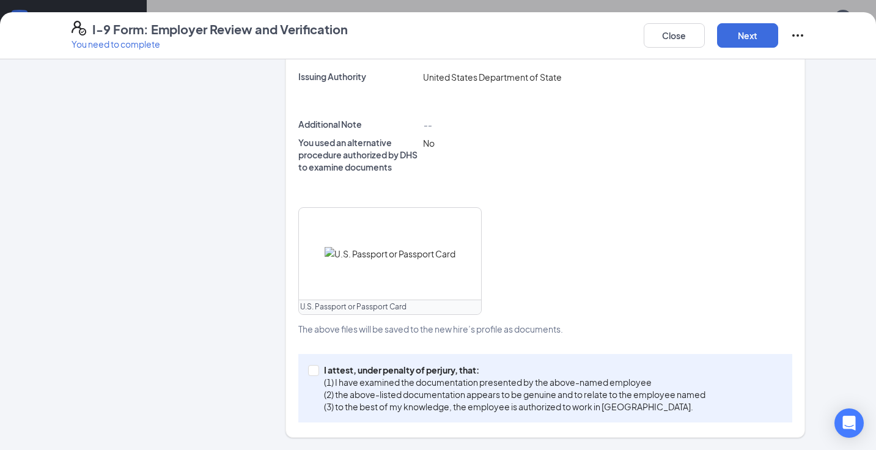
scroll to position [379, 0]
click at [365, 409] on p "(3) to the best of my knowledge, the employee is authorized to work in the Unit…" at bounding box center [514, 408] width 381 height 12
click at [317, 375] on input "I attest, under penalty of perjury, that: (1) I have examined the documentation…" at bounding box center [312, 370] width 9 height 9
checkbox input "true"
click at [756, 29] on button "Next" at bounding box center [747, 35] width 61 height 24
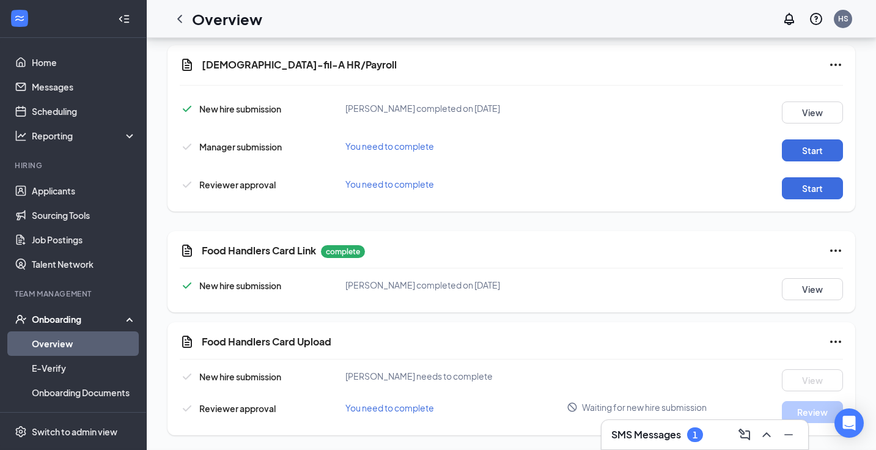
scroll to position [216, 0]
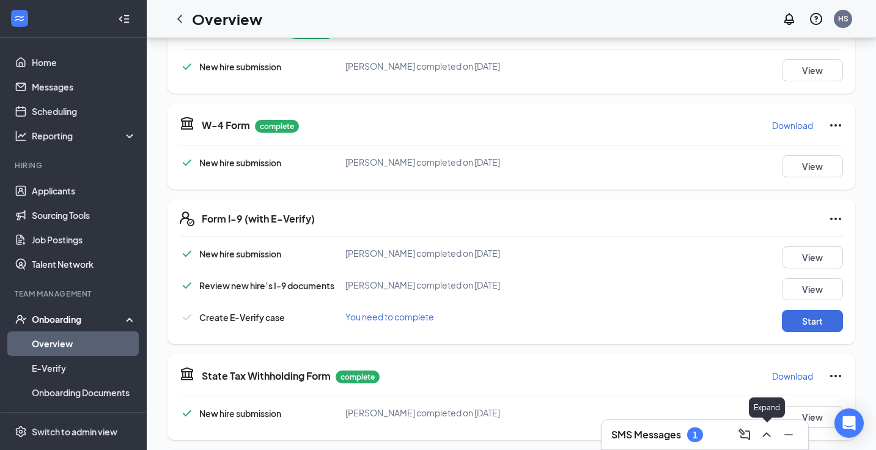
click at [771, 436] on icon "ChevronUp" at bounding box center [766, 434] width 15 height 15
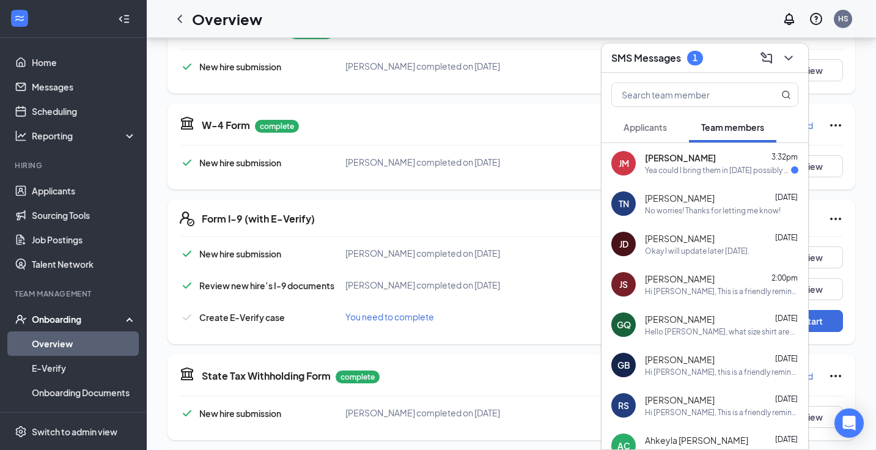
click at [686, 169] on div "Yea could I bring them in tomorrow possibly because I don't think I'm gonna be …" at bounding box center [718, 170] width 146 height 10
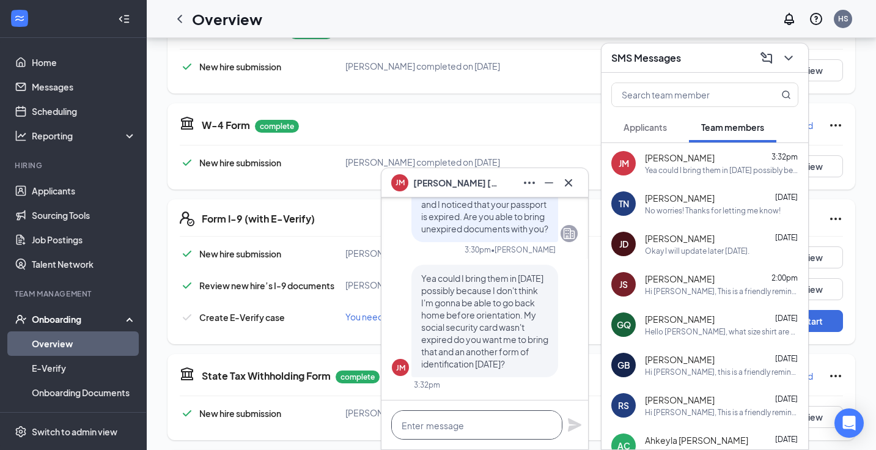
click at [450, 429] on textarea at bounding box center [476, 424] width 171 height 29
type textarea "Y"
type textarea "Yes that will work! Thanks!"
click at [573, 422] on icon "Plane" at bounding box center [574, 424] width 13 height 13
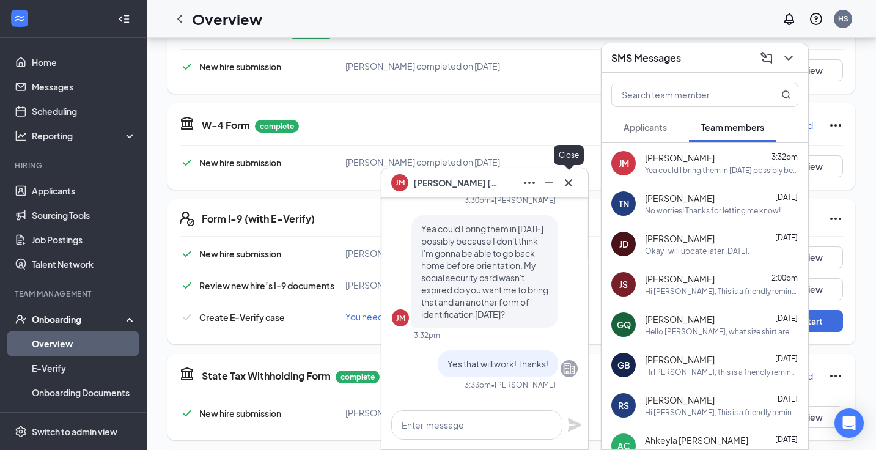
click at [570, 180] on icon "Cross" at bounding box center [568, 182] width 15 height 15
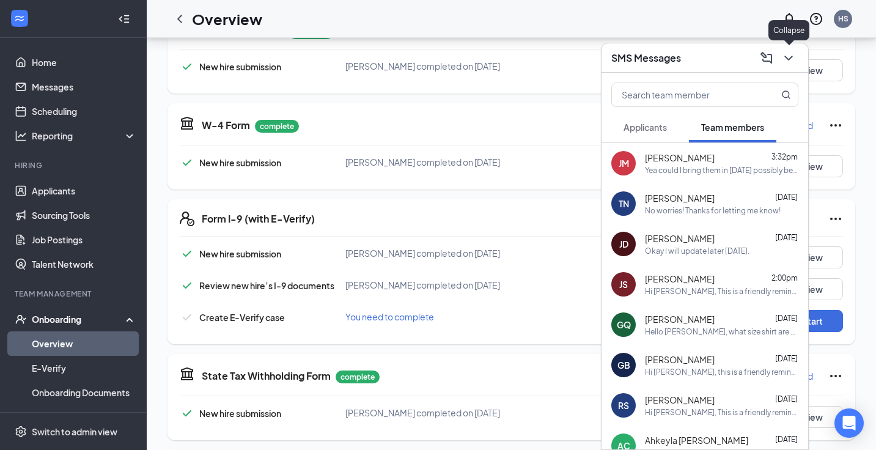
click at [793, 54] on icon "ChevronDown" at bounding box center [788, 58] width 15 height 15
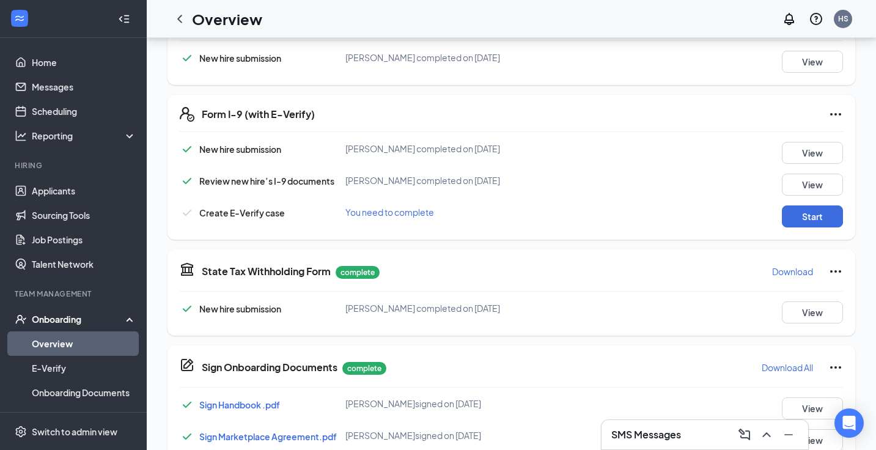
scroll to position [320, 0]
click at [799, 217] on button "Start" at bounding box center [812, 216] width 61 height 22
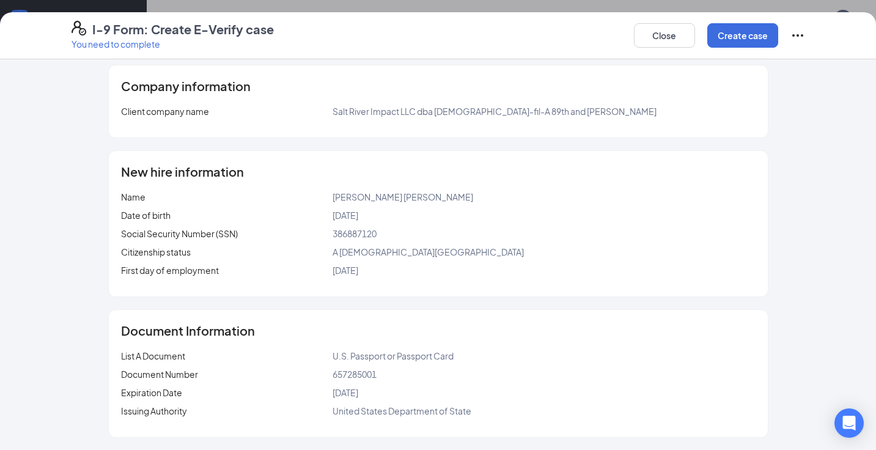
scroll to position [56, 0]
click at [763, 39] on button "Create case" at bounding box center [742, 35] width 71 height 24
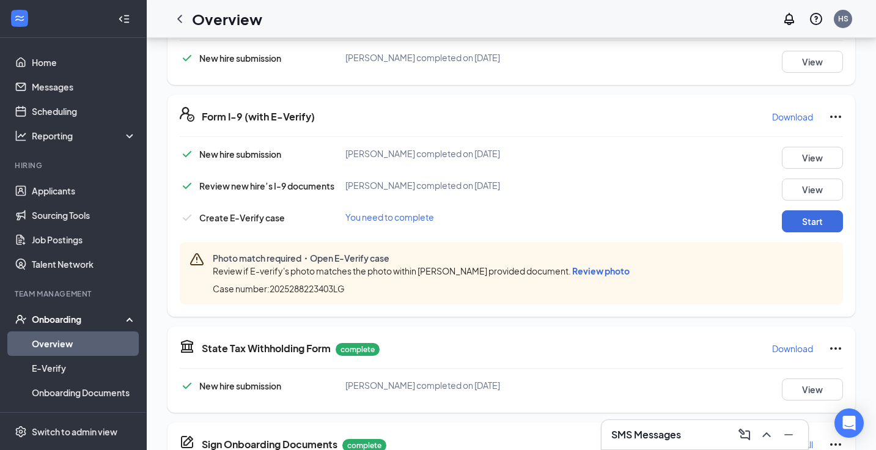
click at [601, 268] on span "Review photo" at bounding box center [600, 270] width 57 height 11
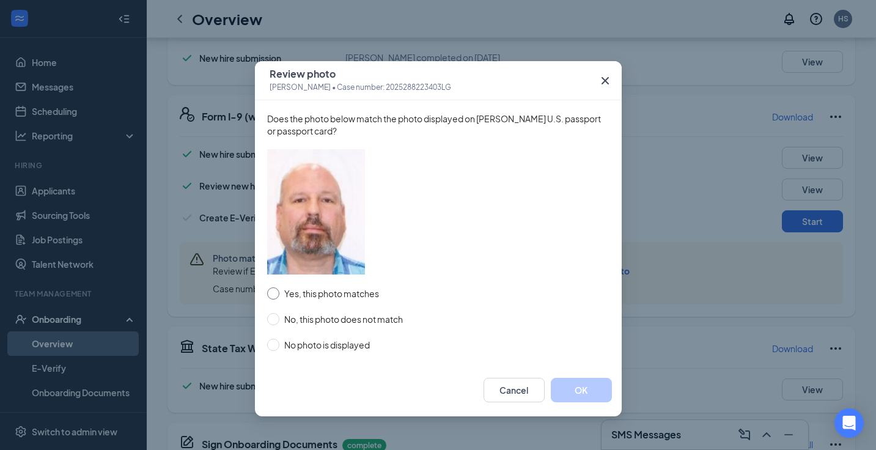
click at [339, 293] on span "Yes, this photo matches" at bounding box center [331, 293] width 105 height 13
click at [279, 293] on input "Yes, this photo matches" at bounding box center [273, 293] width 12 height 12
radio input "true"
click at [580, 395] on button "OK" at bounding box center [581, 390] width 61 height 24
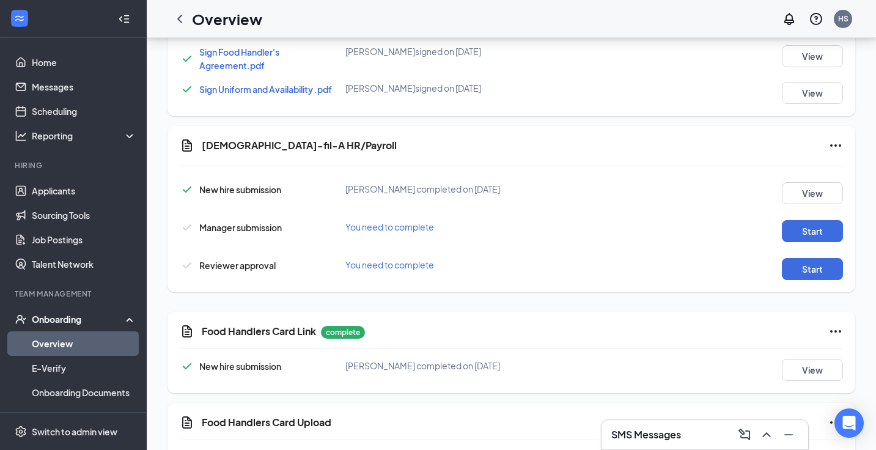
scroll to position [816, 0]
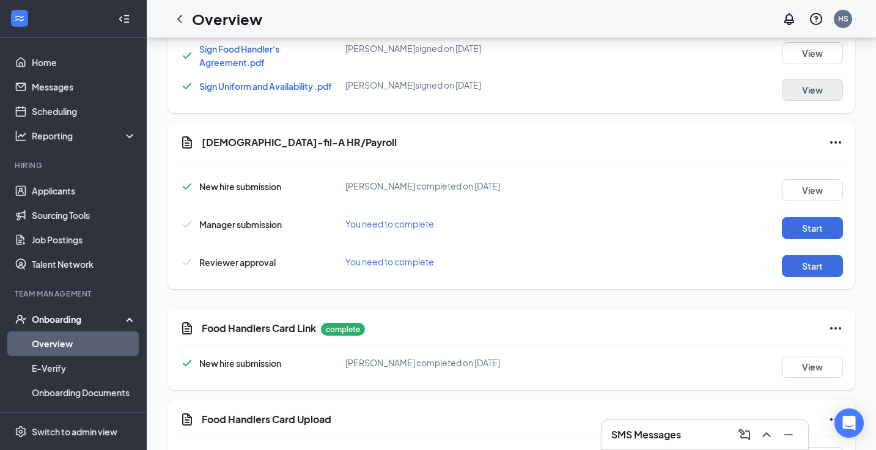
click at [816, 83] on button "View" at bounding box center [812, 90] width 61 height 22
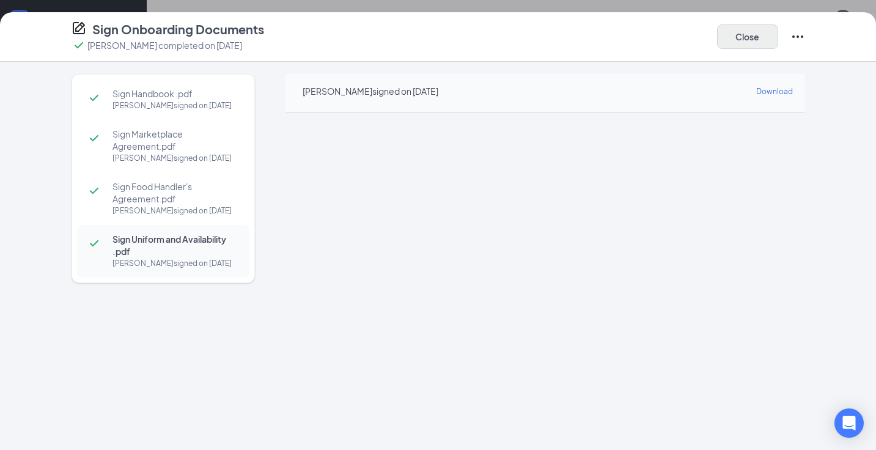
click at [737, 46] on button "Close" at bounding box center [747, 36] width 61 height 24
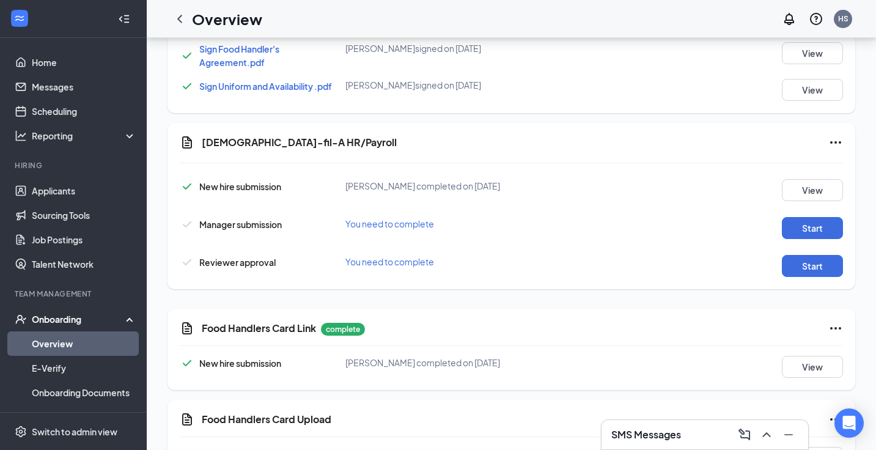
scroll to position [890, 0]
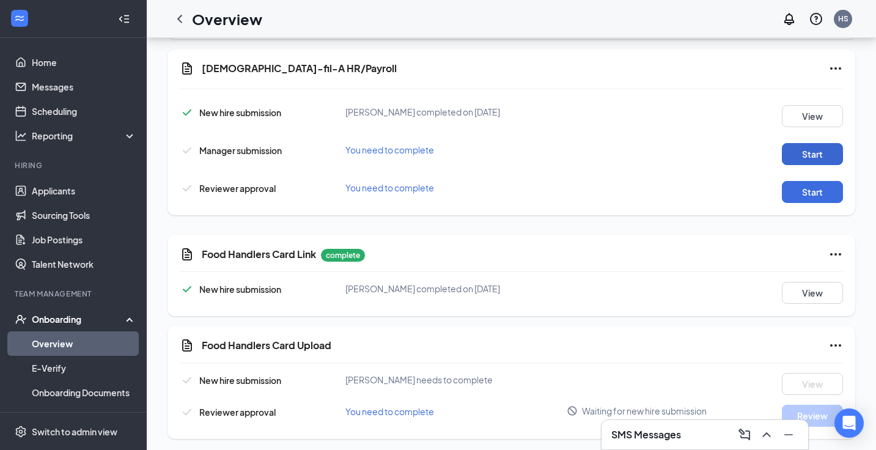
click at [820, 156] on button "Start" at bounding box center [812, 154] width 61 height 22
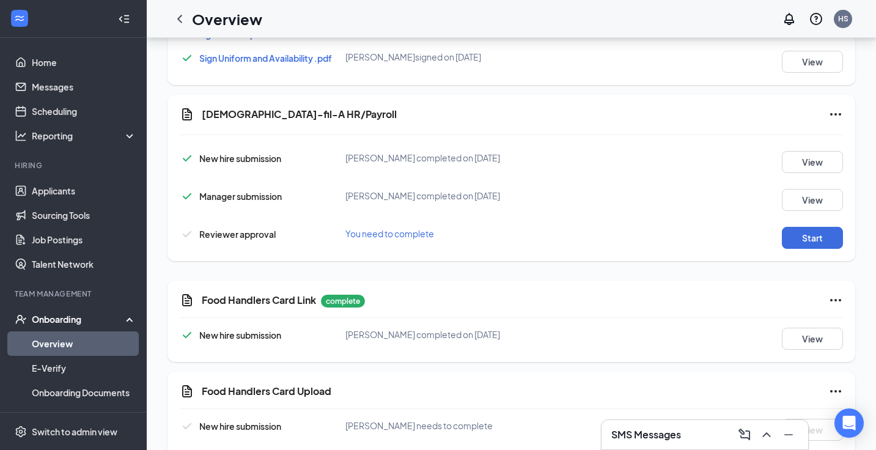
scroll to position [849, 0]
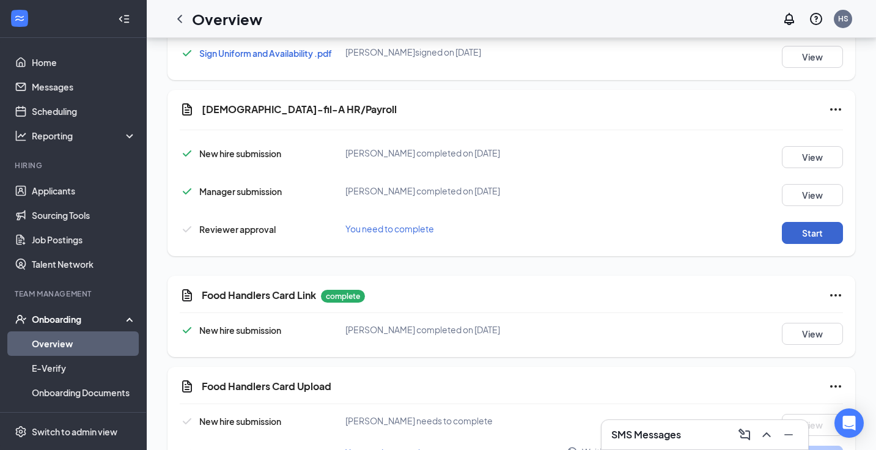
click at [808, 227] on button "Start" at bounding box center [812, 233] width 61 height 22
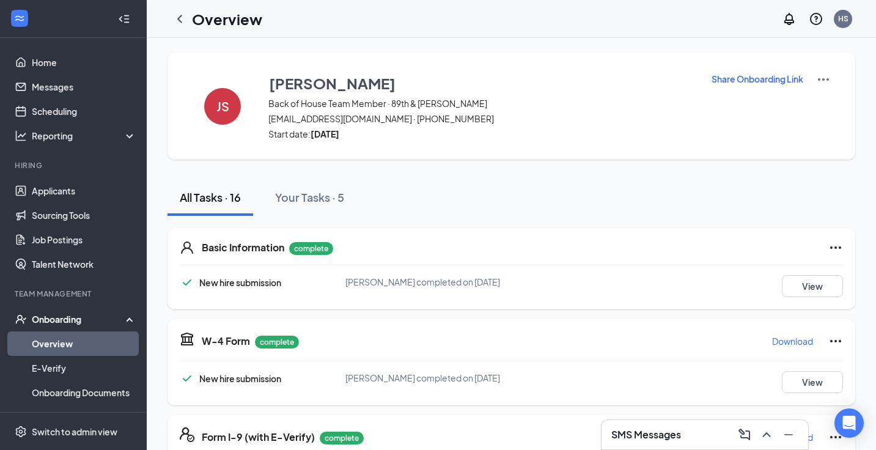
scroll to position [0, 0]
click at [180, 24] on icon "ChevronLeft" at bounding box center [179, 19] width 15 height 15
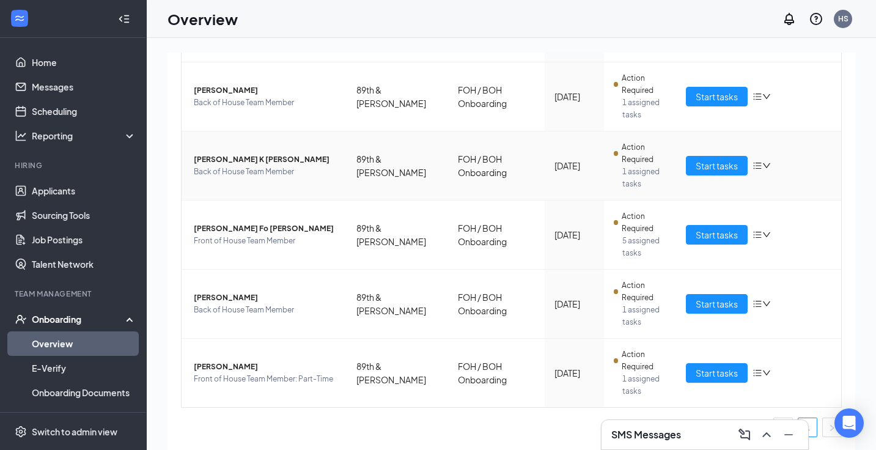
scroll to position [295, 0]
click at [703, 252] on td "Start tasks" at bounding box center [758, 234] width 165 height 69
click at [702, 236] on span "Start tasks" at bounding box center [716, 234] width 42 height 13
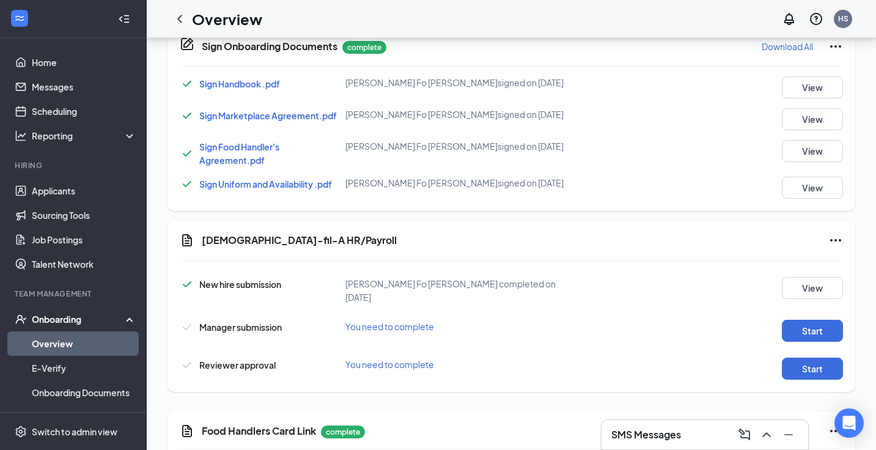
scroll to position [659, 0]
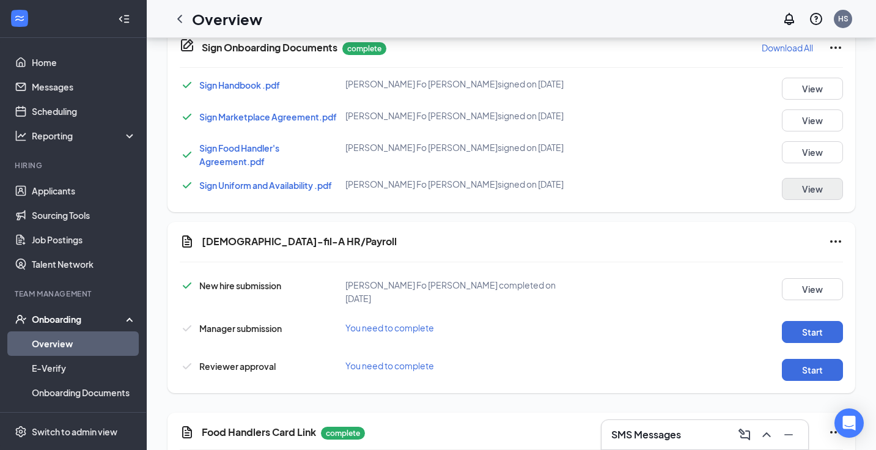
click at [799, 178] on button "View" at bounding box center [812, 189] width 61 height 22
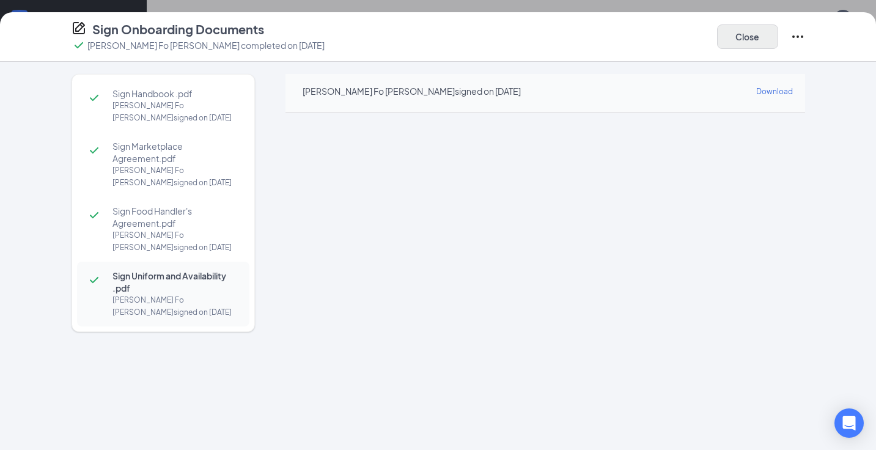
click at [743, 39] on button "Close" at bounding box center [747, 36] width 61 height 24
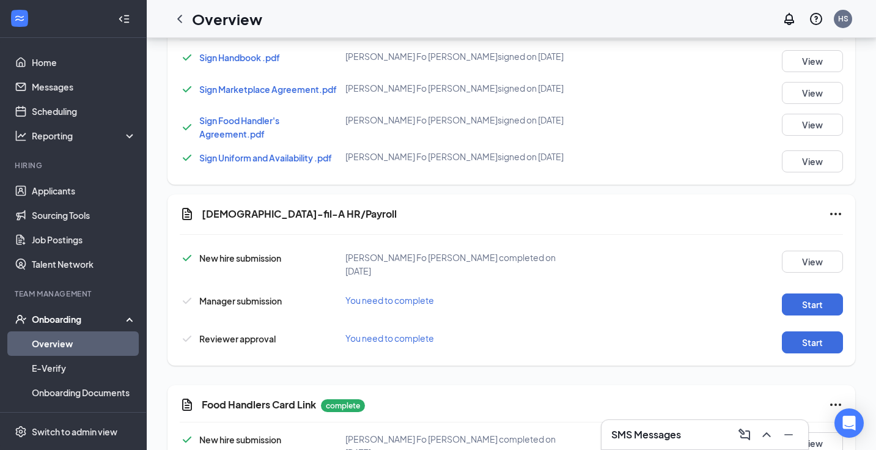
scroll to position [710, 0]
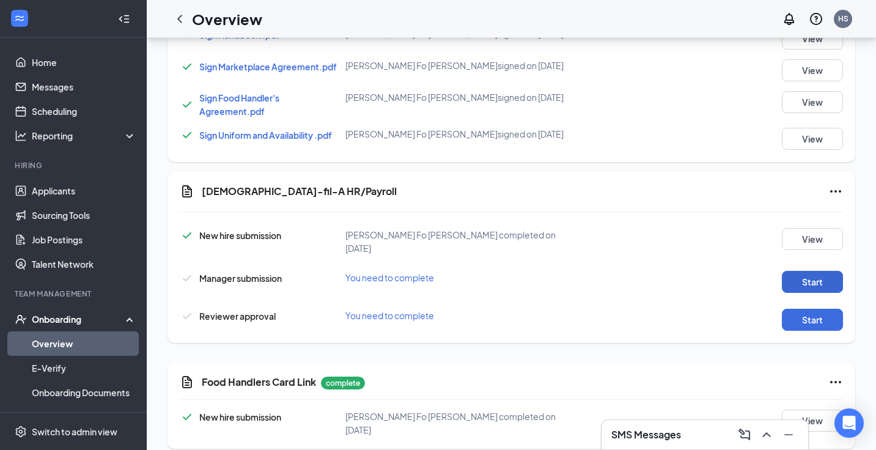
click at [802, 271] on button "Start" at bounding box center [812, 282] width 61 height 22
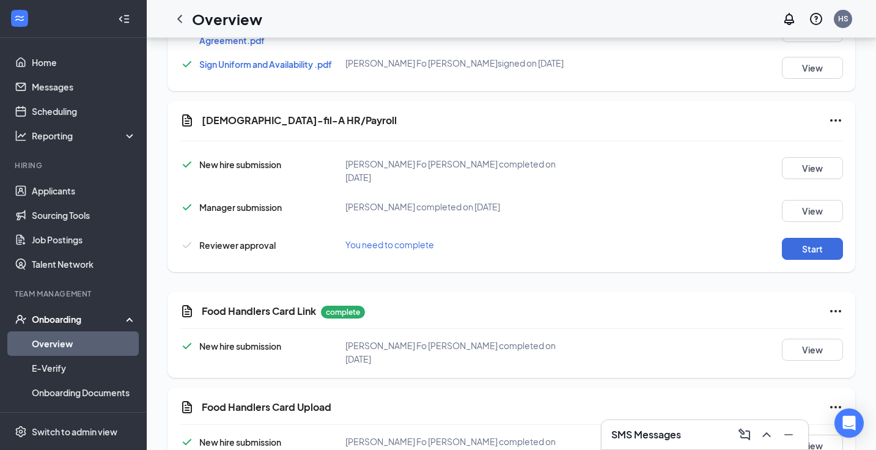
scroll to position [779, 0]
click at [817, 239] on button "Start" at bounding box center [812, 250] width 61 height 22
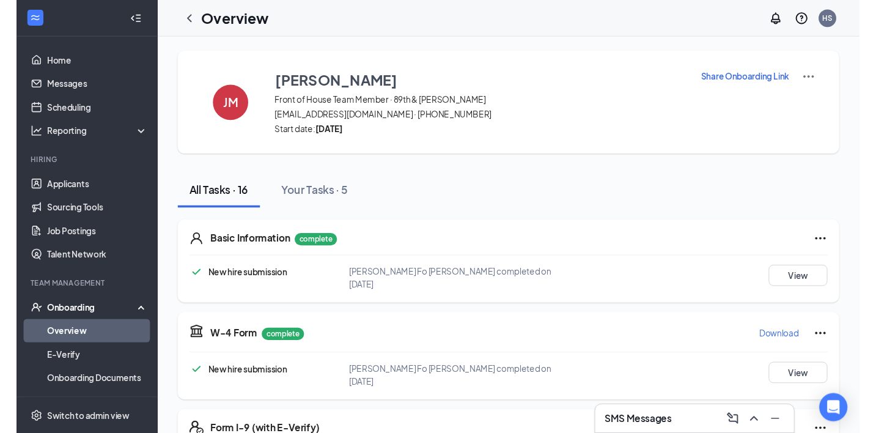
scroll to position [0, 0]
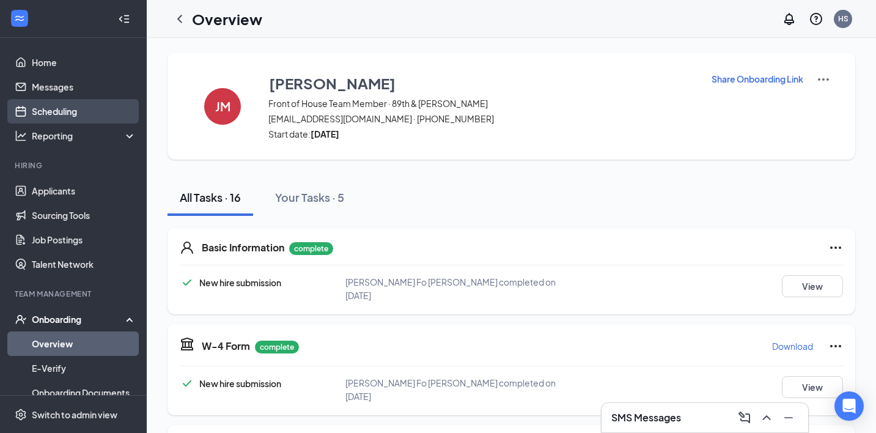
click at [61, 115] on link "Scheduling" at bounding box center [84, 111] width 105 height 24
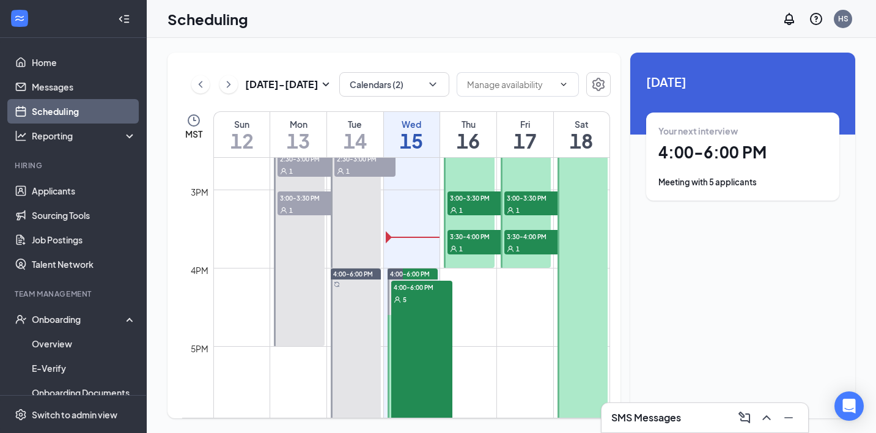
scroll to position [1161, 0]
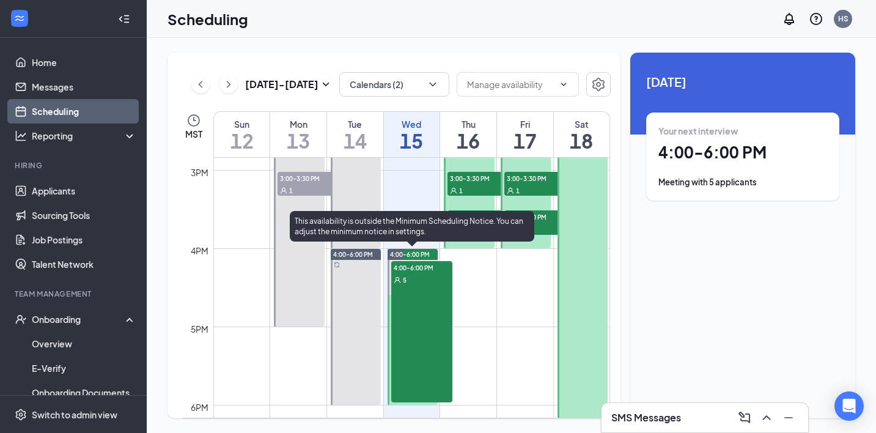
click at [420, 349] on div "4:00-6:00 PM 5" at bounding box center [421, 331] width 61 height 141
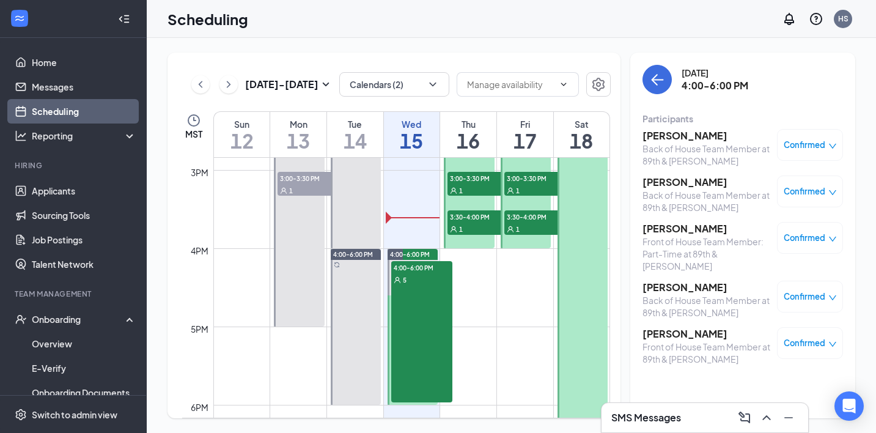
click at [687, 139] on h3 "[PERSON_NAME]" at bounding box center [706, 135] width 128 height 13
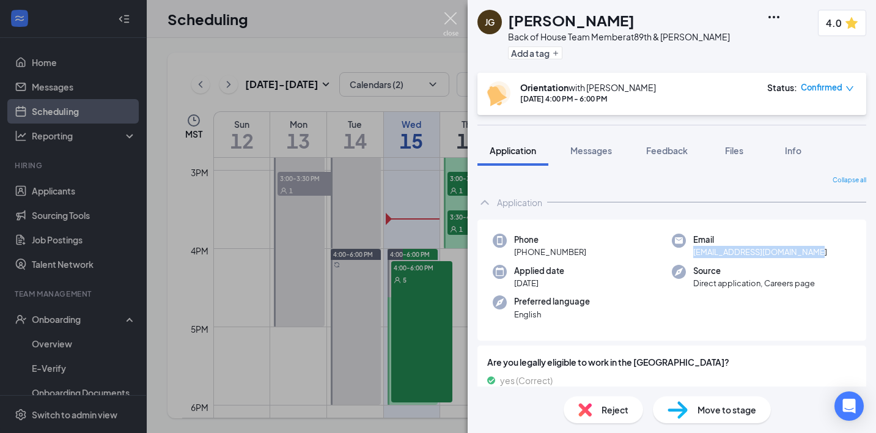
click at [448, 17] on img at bounding box center [450, 24] width 15 height 24
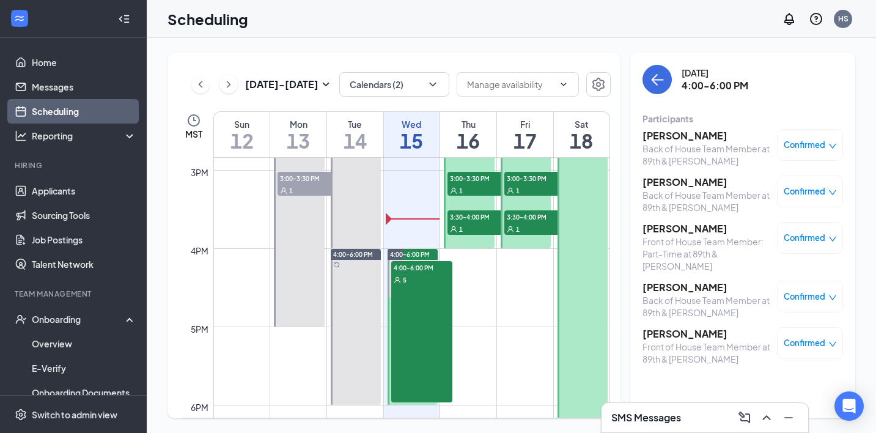
click at [673, 183] on h3 "Levi Bill" at bounding box center [706, 181] width 128 height 13
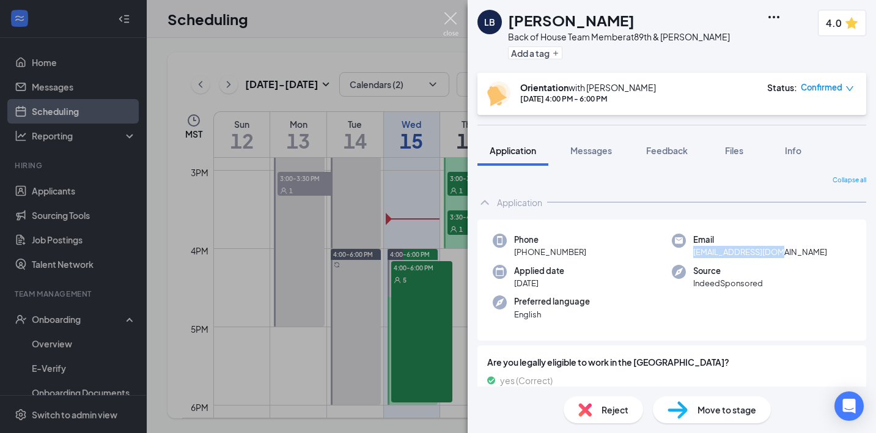
click at [452, 19] on img at bounding box center [450, 24] width 15 height 24
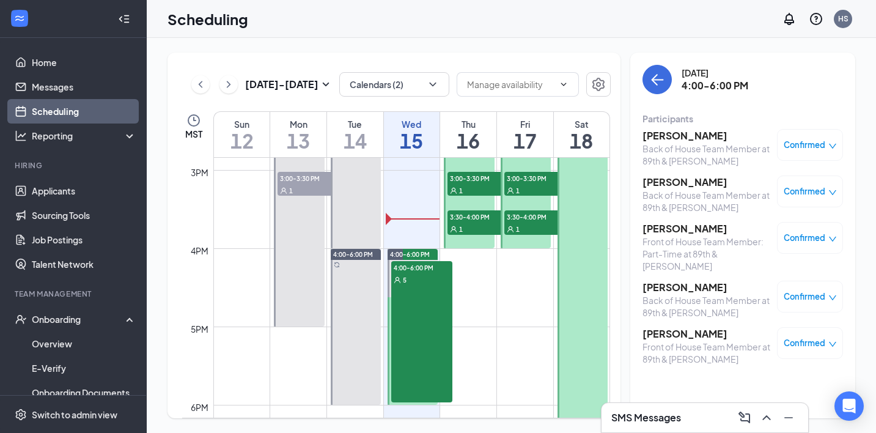
click at [673, 229] on h3 "[PERSON_NAME]" at bounding box center [706, 228] width 128 height 13
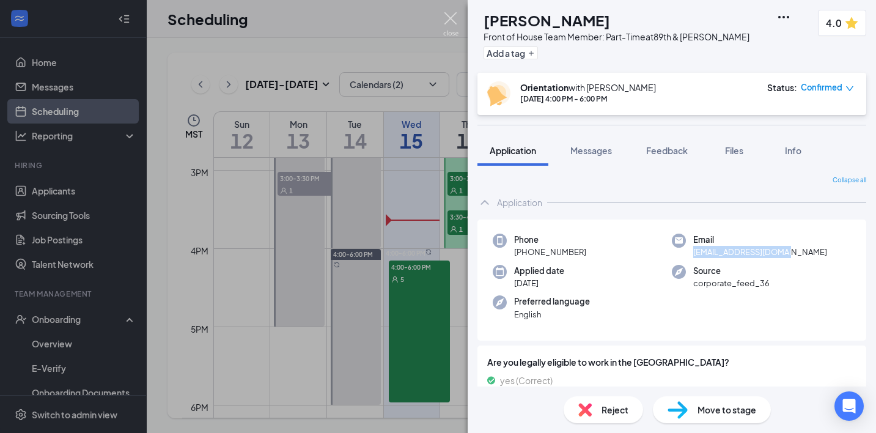
click at [450, 19] on img at bounding box center [450, 24] width 15 height 24
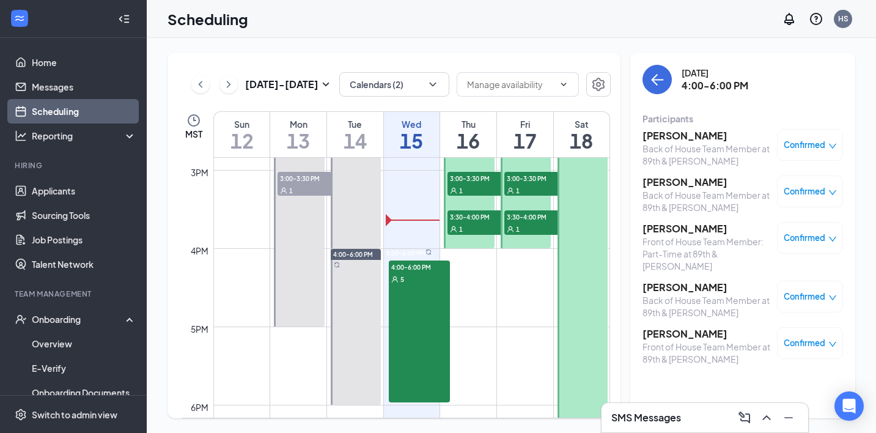
click at [678, 281] on h3 "[PERSON_NAME]" at bounding box center [706, 287] width 128 height 13
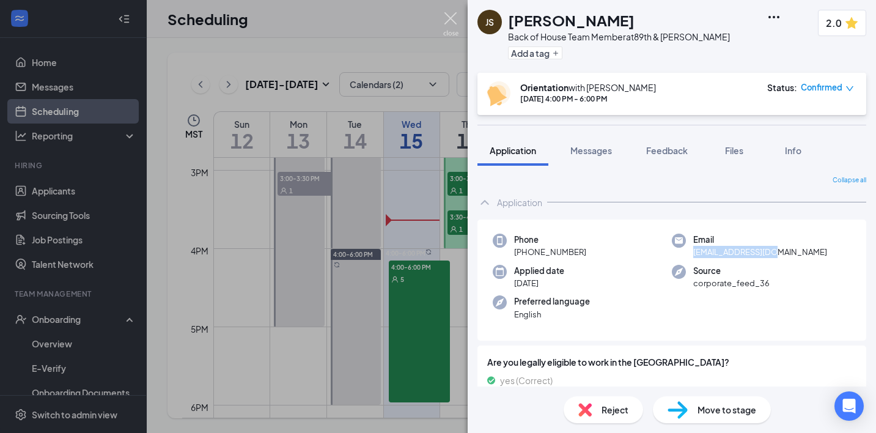
click at [448, 16] on img at bounding box center [450, 24] width 15 height 24
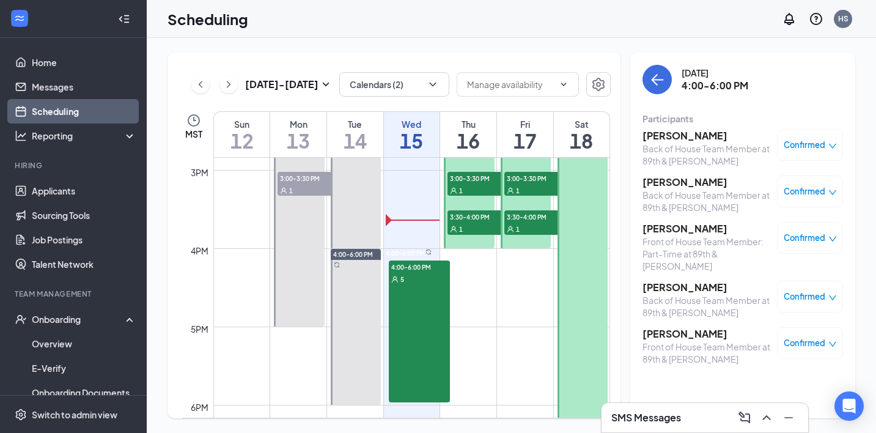
click at [696, 327] on h3 "Justine Masten" at bounding box center [706, 333] width 128 height 13
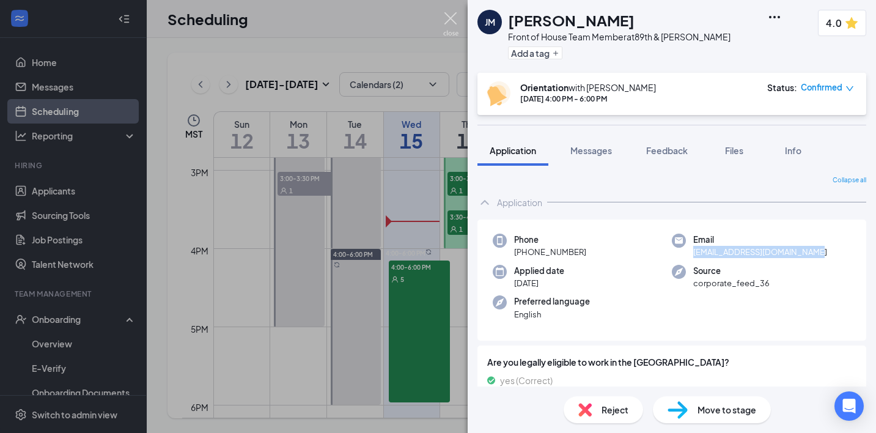
click at [450, 16] on img at bounding box center [450, 24] width 15 height 24
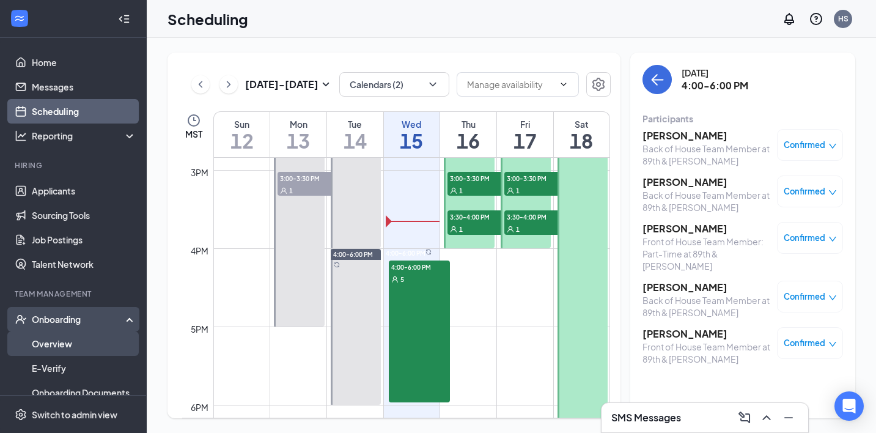
click at [100, 347] on link "Overview" at bounding box center [84, 343] width 105 height 24
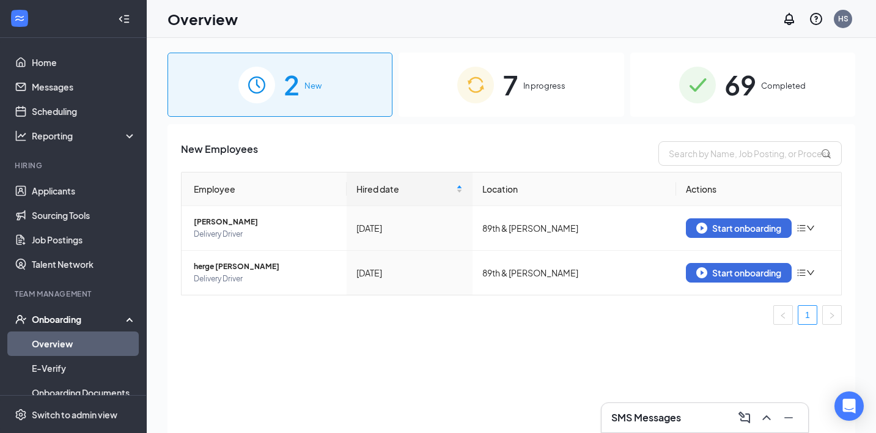
click at [529, 95] on div "7 In progress" at bounding box center [510, 85] width 225 height 64
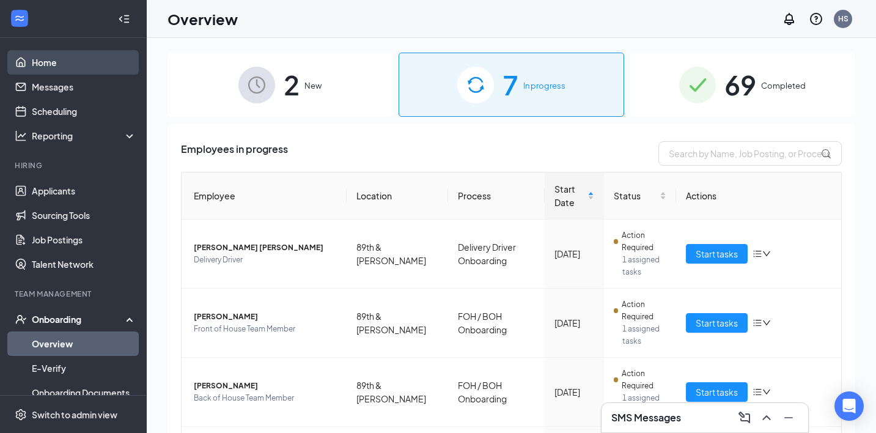
click at [70, 64] on link "Home" at bounding box center [84, 62] width 105 height 24
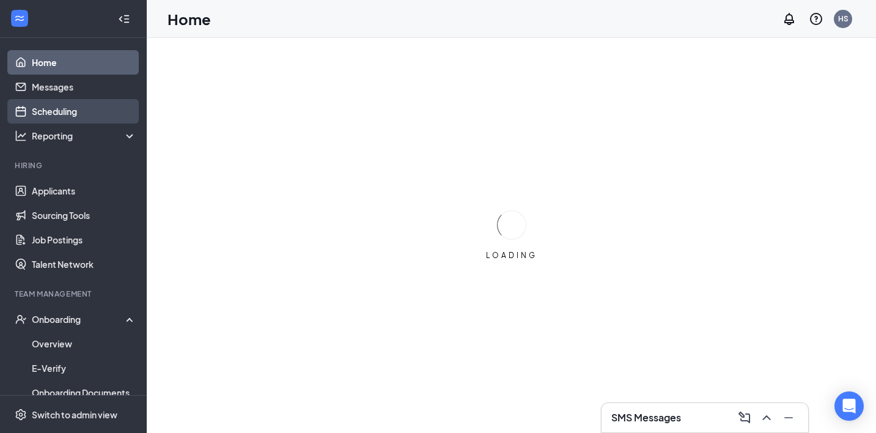
click at [66, 116] on link "Scheduling" at bounding box center [84, 111] width 105 height 24
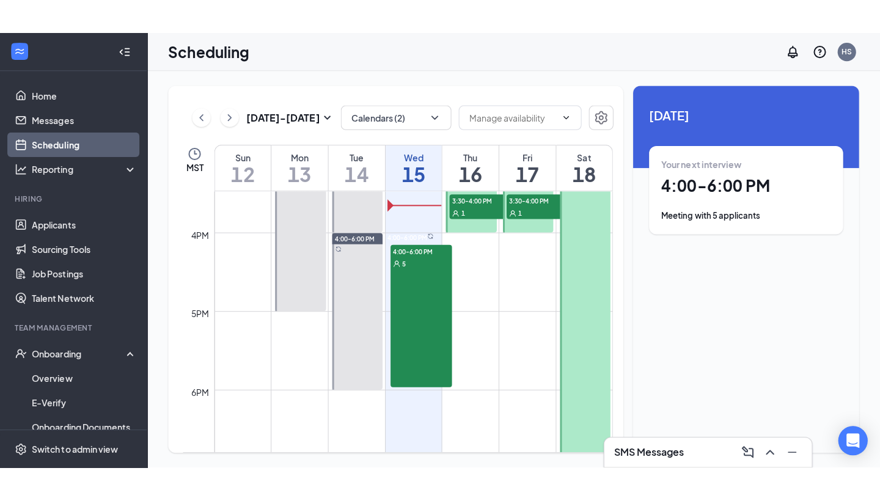
scroll to position [1214, 0]
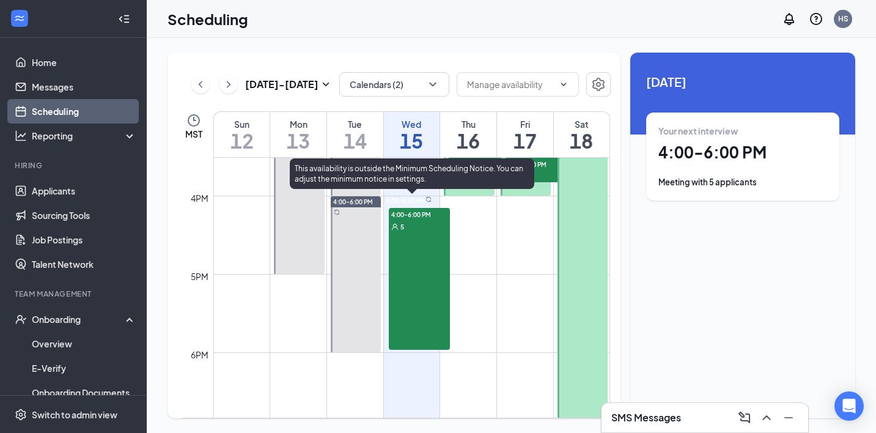
click at [416, 284] on div "4:00-6:00 PM 5" at bounding box center [419, 279] width 61 height 142
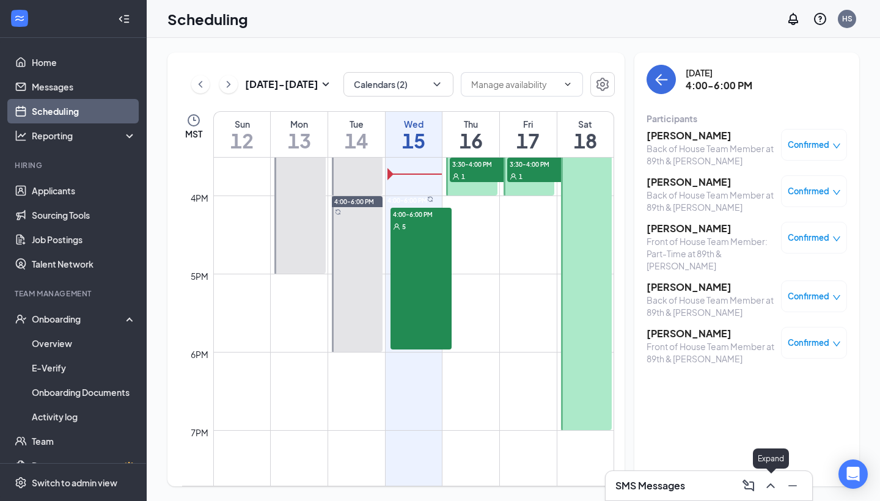
click at [767, 449] on icon "ChevronUp" at bounding box center [770, 486] width 15 height 15
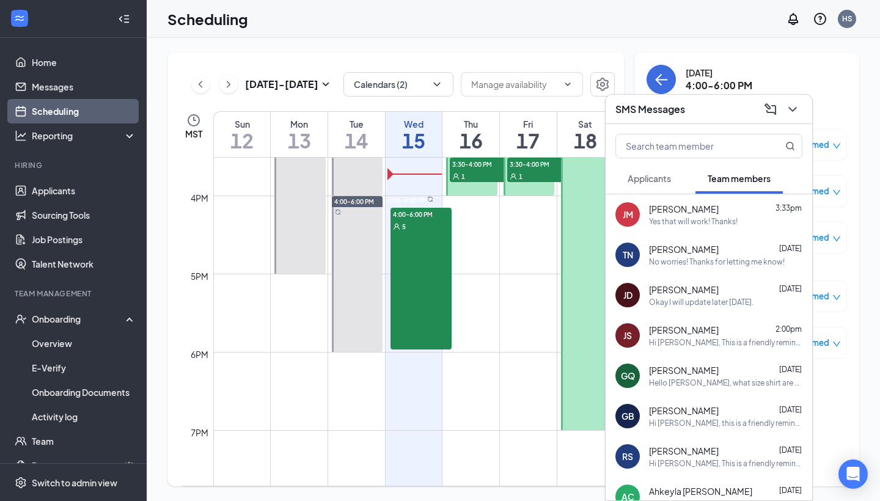
click at [658, 178] on span "Applicants" at bounding box center [649, 178] width 43 height 11
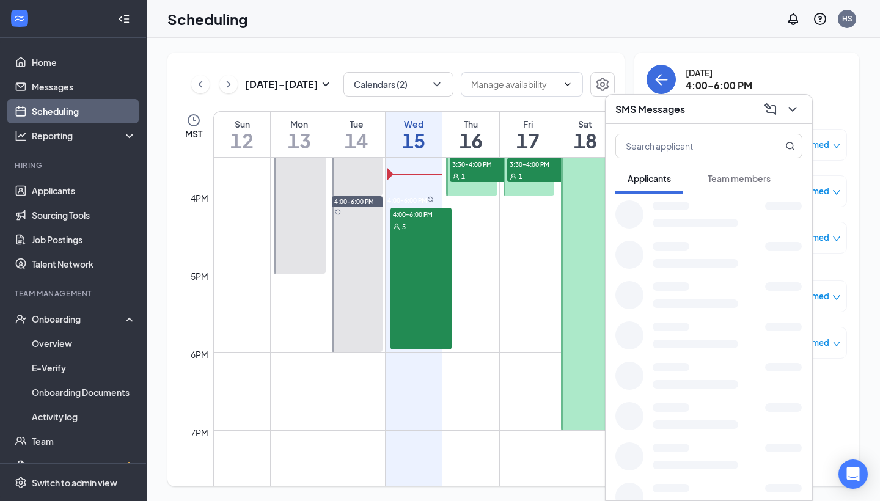
click at [767, 180] on span "Team members" at bounding box center [739, 178] width 63 height 11
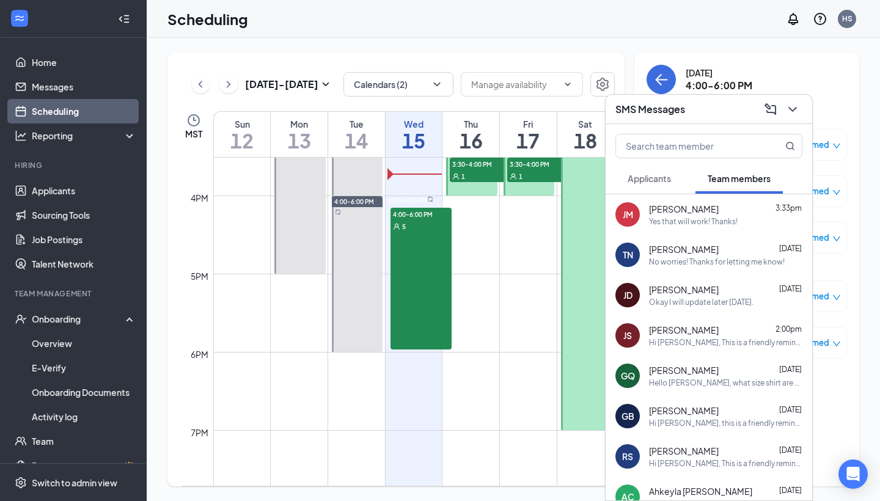
click at [730, 305] on div "Okay I will update later today." at bounding box center [701, 302] width 105 height 10
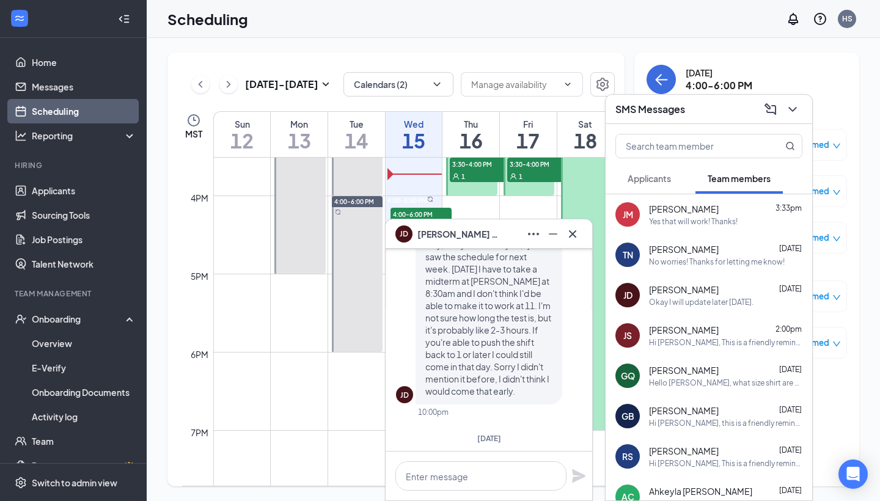
scroll to position [-156, 0]
click at [571, 230] on icon "Cross" at bounding box center [572, 234] width 15 height 15
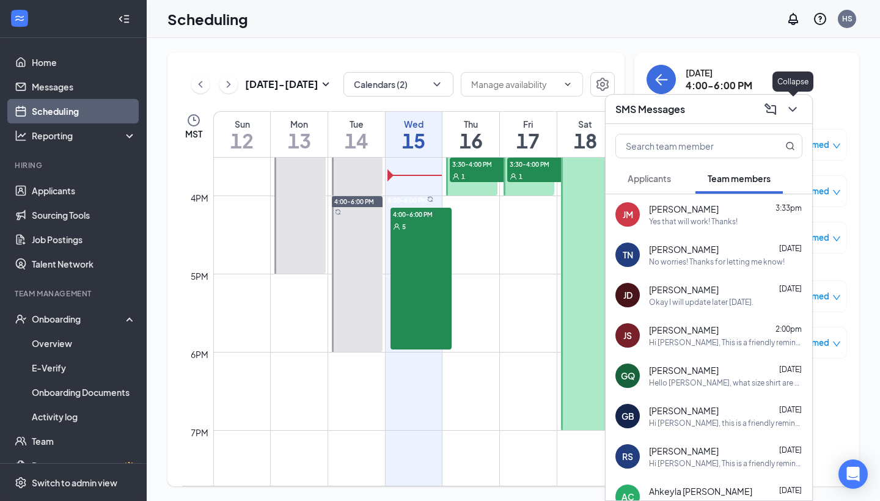
click at [798, 114] on icon "ChevronDown" at bounding box center [792, 109] width 15 height 15
